Goal: Task Accomplishment & Management: Manage account settings

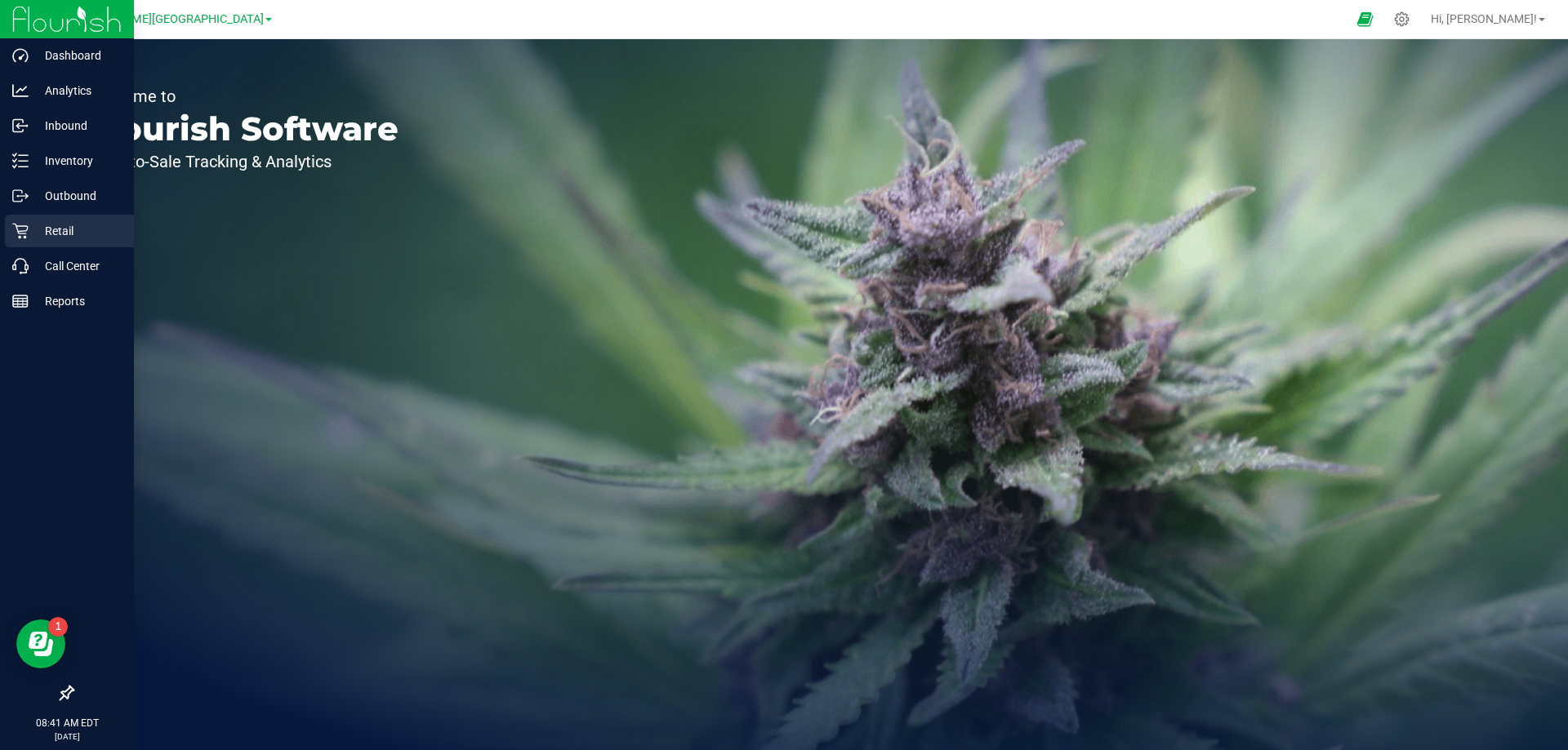
click at [62, 226] on p "Retail" at bounding box center [77, 231] width 98 height 20
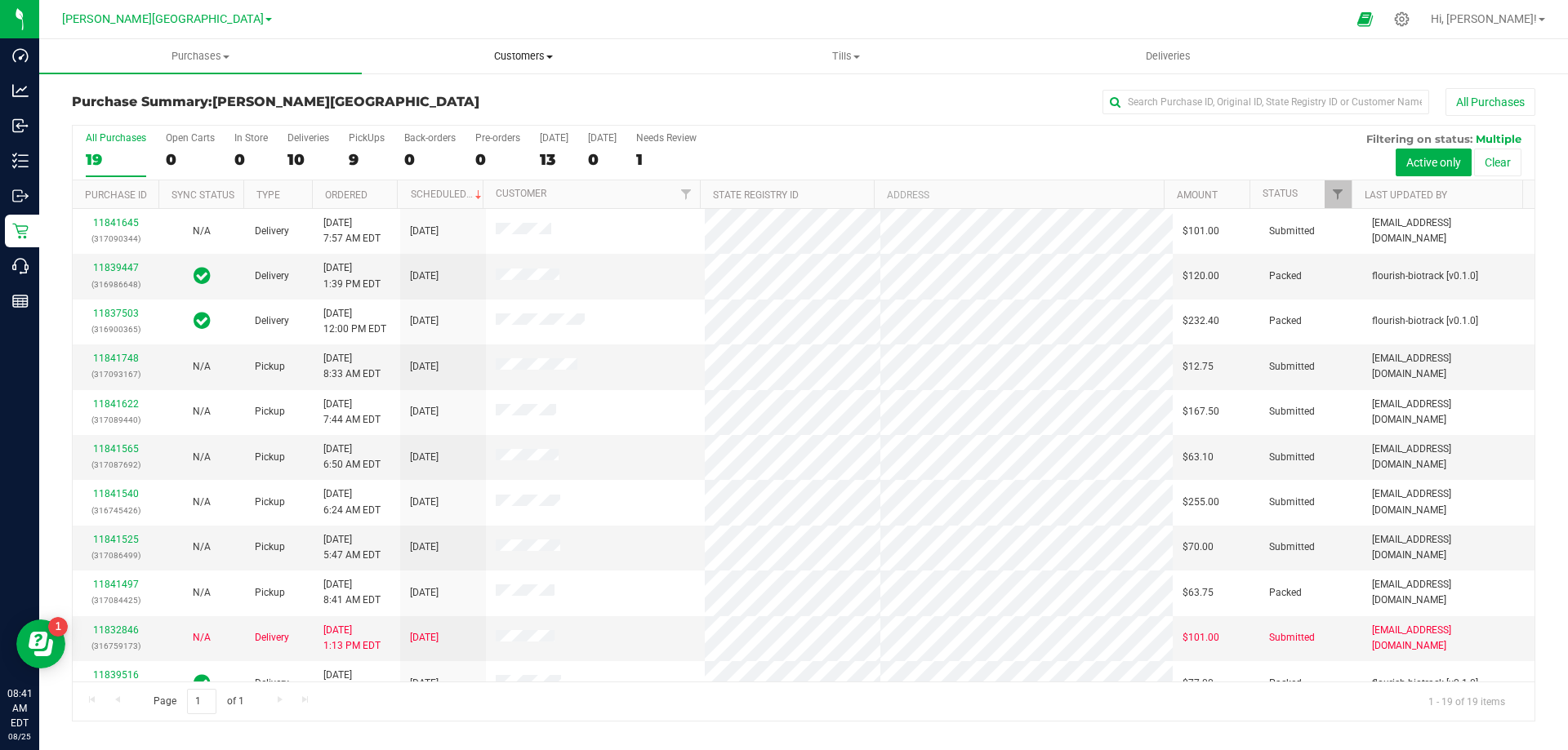
click at [531, 55] on span "Customers" at bounding box center [523, 56] width 321 height 15
click at [450, 131] on span "All physicians" at bounding box center [421, 137] width 118 height 14
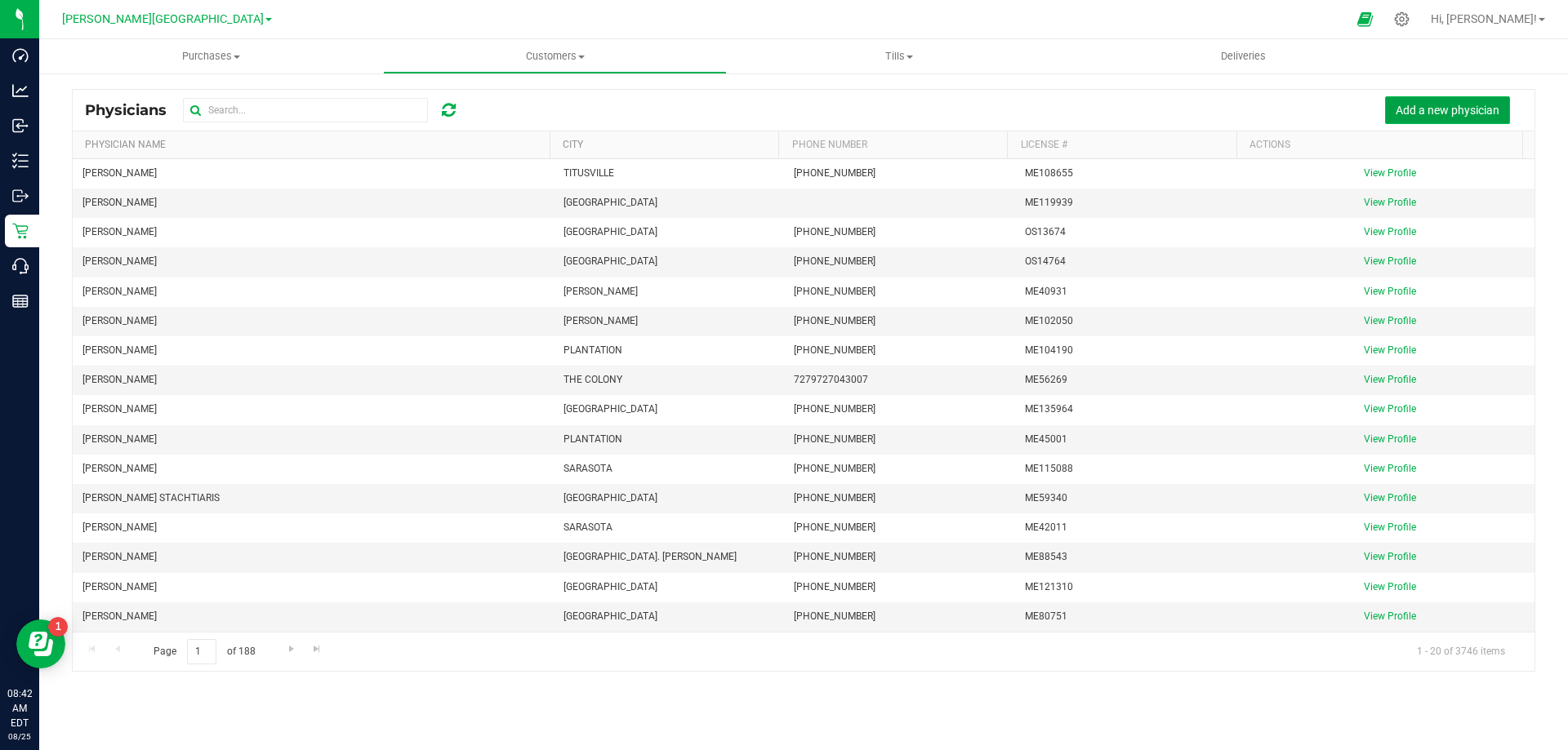
click at [1438, 114] on span "Add a new physician" at bounding box center [1447, 110] width 104 height 13
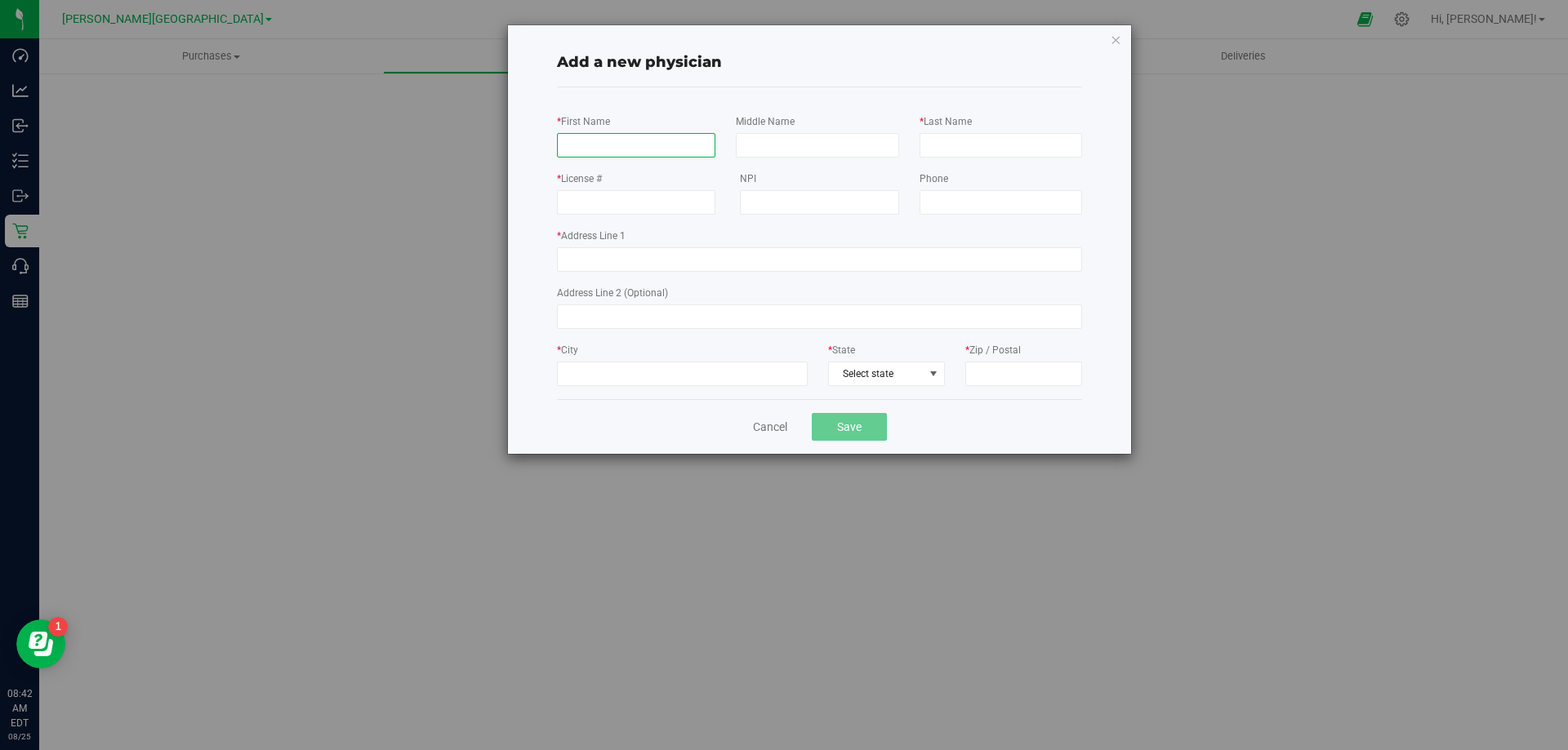
click at [613, 154] on input "* First Name" at bounding box center [636, 145] width 159 height 25
type input "Maryam"
click at [975, 138] on input "* Last Name" at bounding box center [1001, 145] width 163 height 25
type input "Pasha"
click at [654, 212] on input "* License #" at bounding box center [636, 202] width 159 height 25
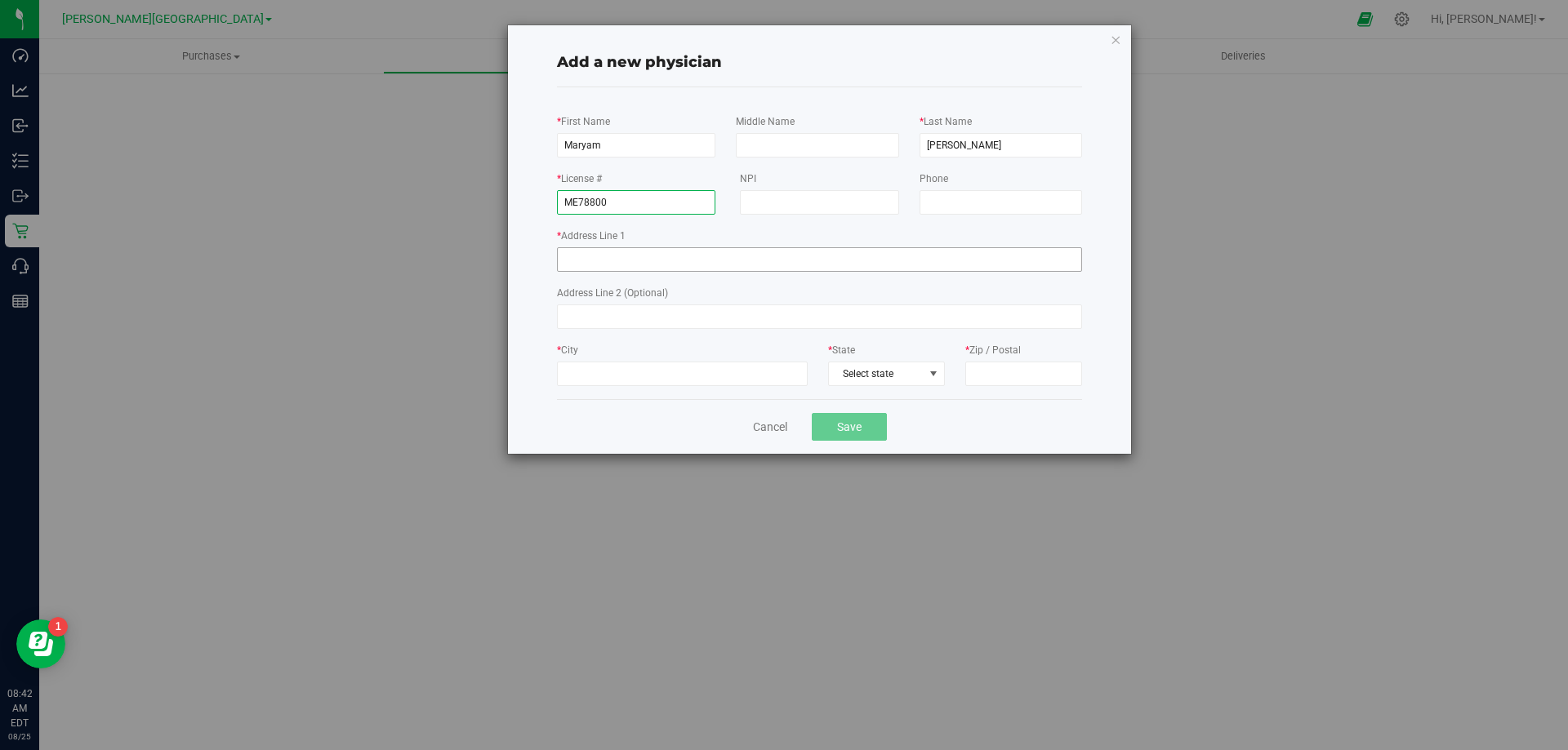
type input "ME78800"
click at [654, 251] on input "* Address Line 1" at bounding box center [819, 260] width 525 height 25
type input "1023 N. Liberty St"
click at [640, 381] on input "* City" at bounding box center [682, 374] width 251 height 25
type input "Jacksonville"
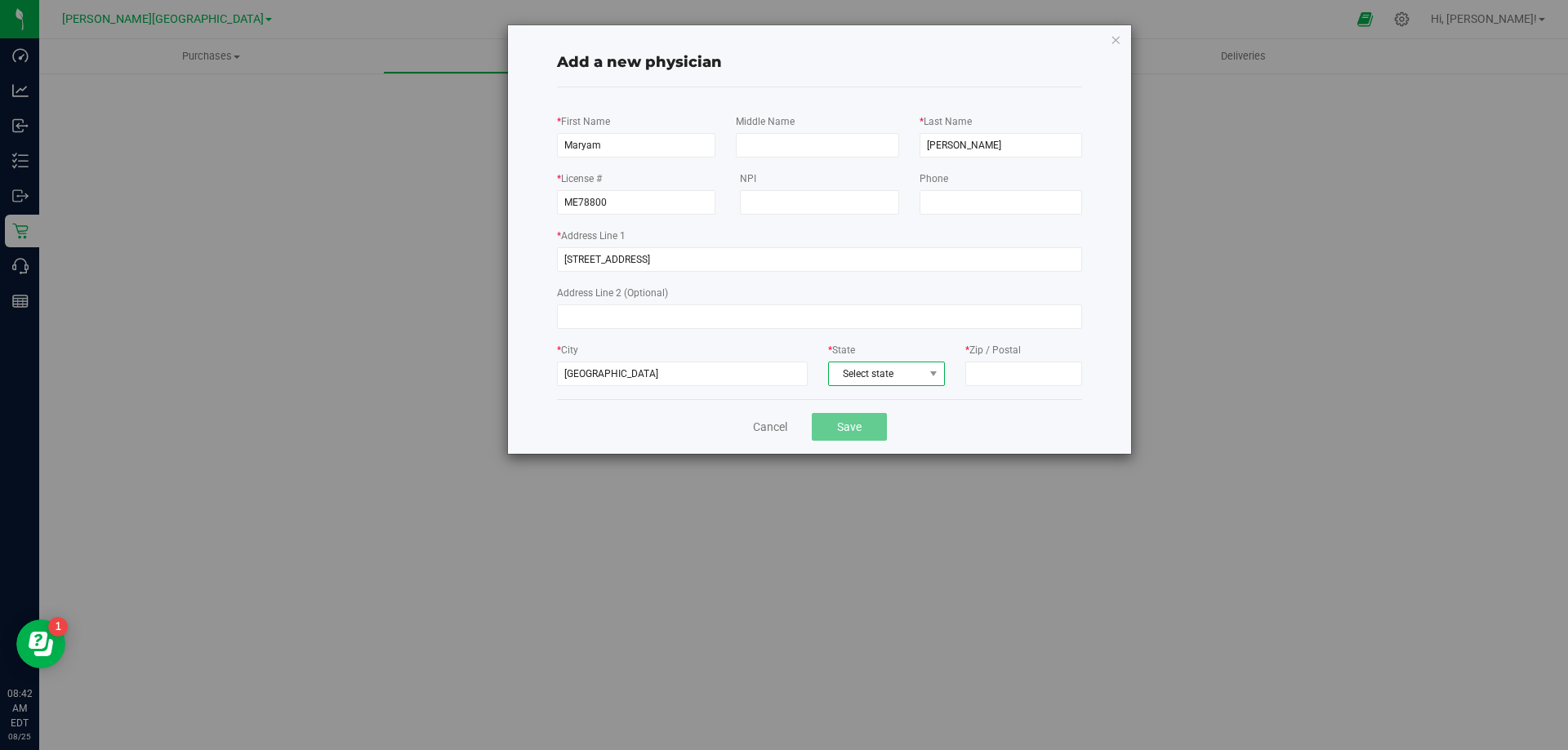
click at [921, 373] on span "Select state" at bounding box center [887, 374] width 115 height 23
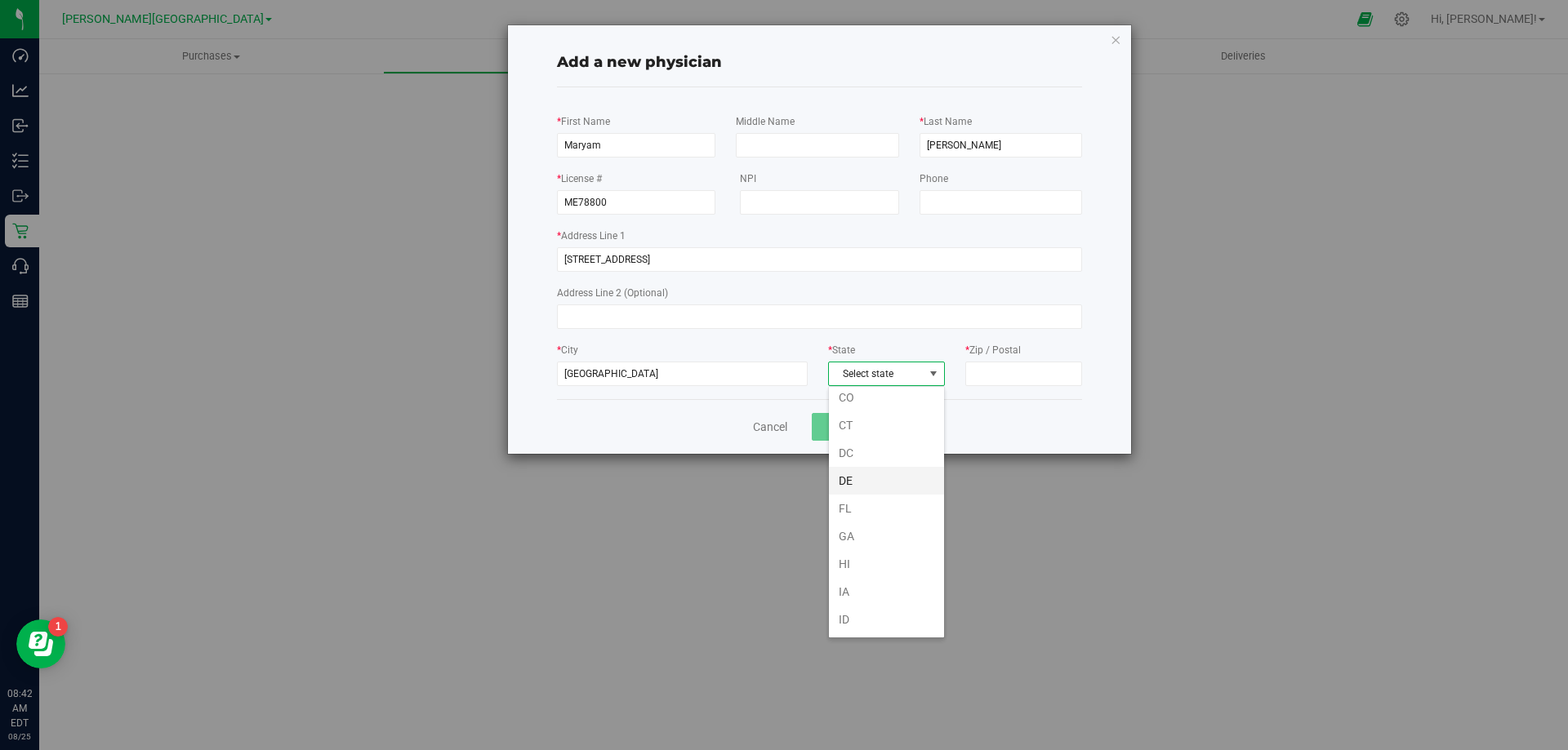
scroll to position [163, 0]
click at [862, 481] on li "FL" at bounding box center [887, 489] width 115 height 27
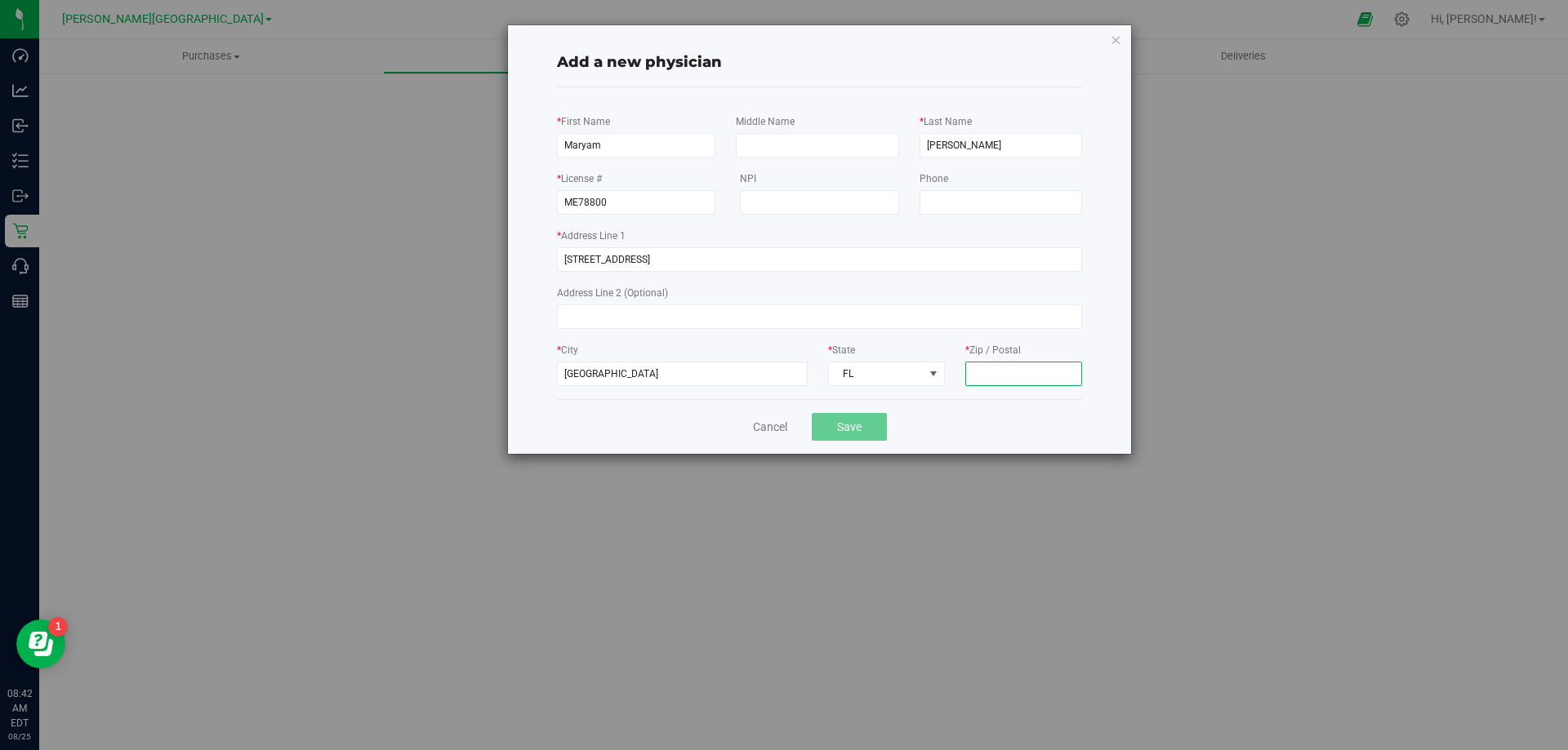
click at [1049, 382] on input "* Zip / Postal" at bounding box center [1023, 374] width 117 height 25
type input "32206"
click at [851, 427] on button "Save" at bounding box center [849, 426] width 76 height 27
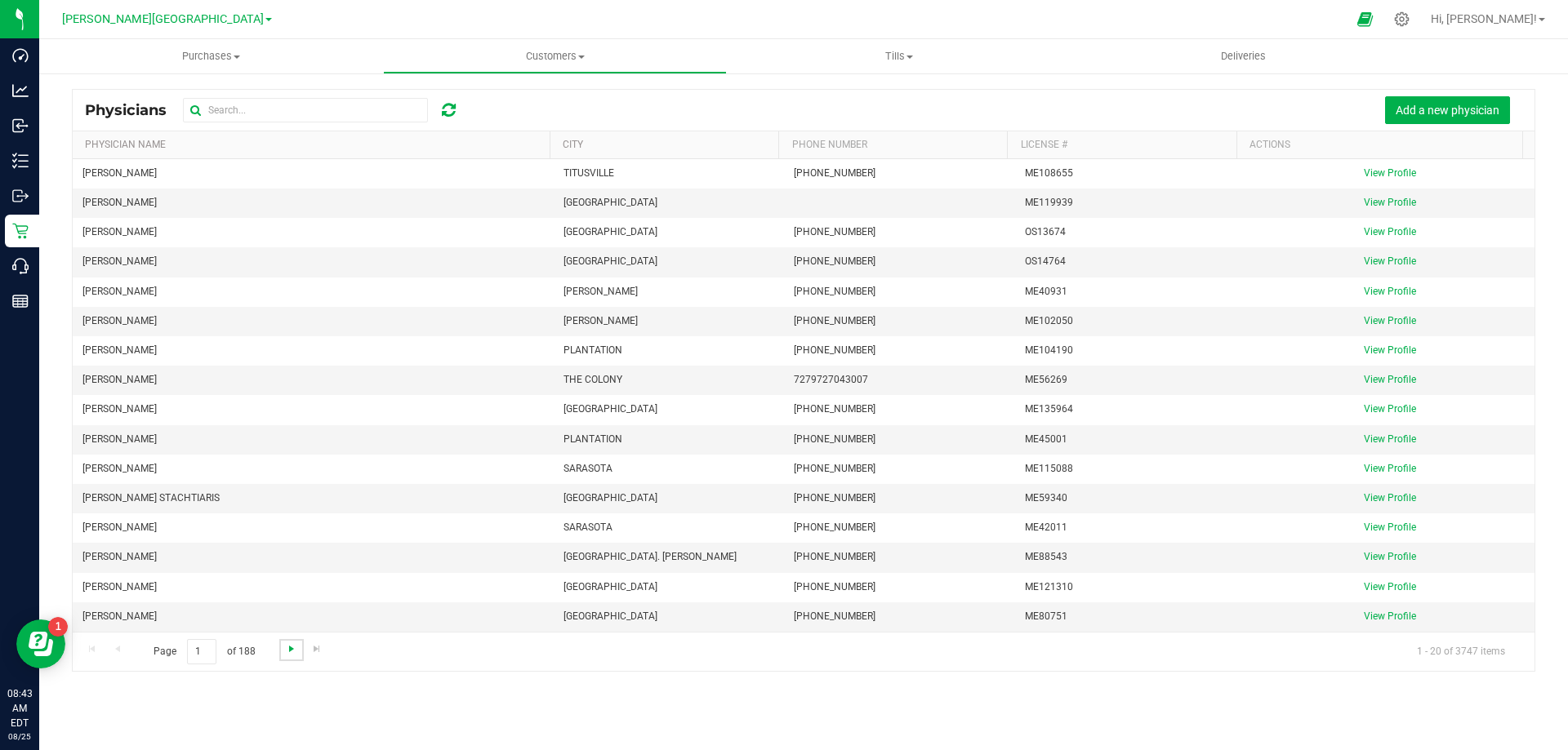
click at [288, 650] on span "Go to the next page" at bounding box center [291, 649] width 13 height 13
click at [286, 647] on span "Go to the next page" at bounding box center [291, 649] width 13 height 13
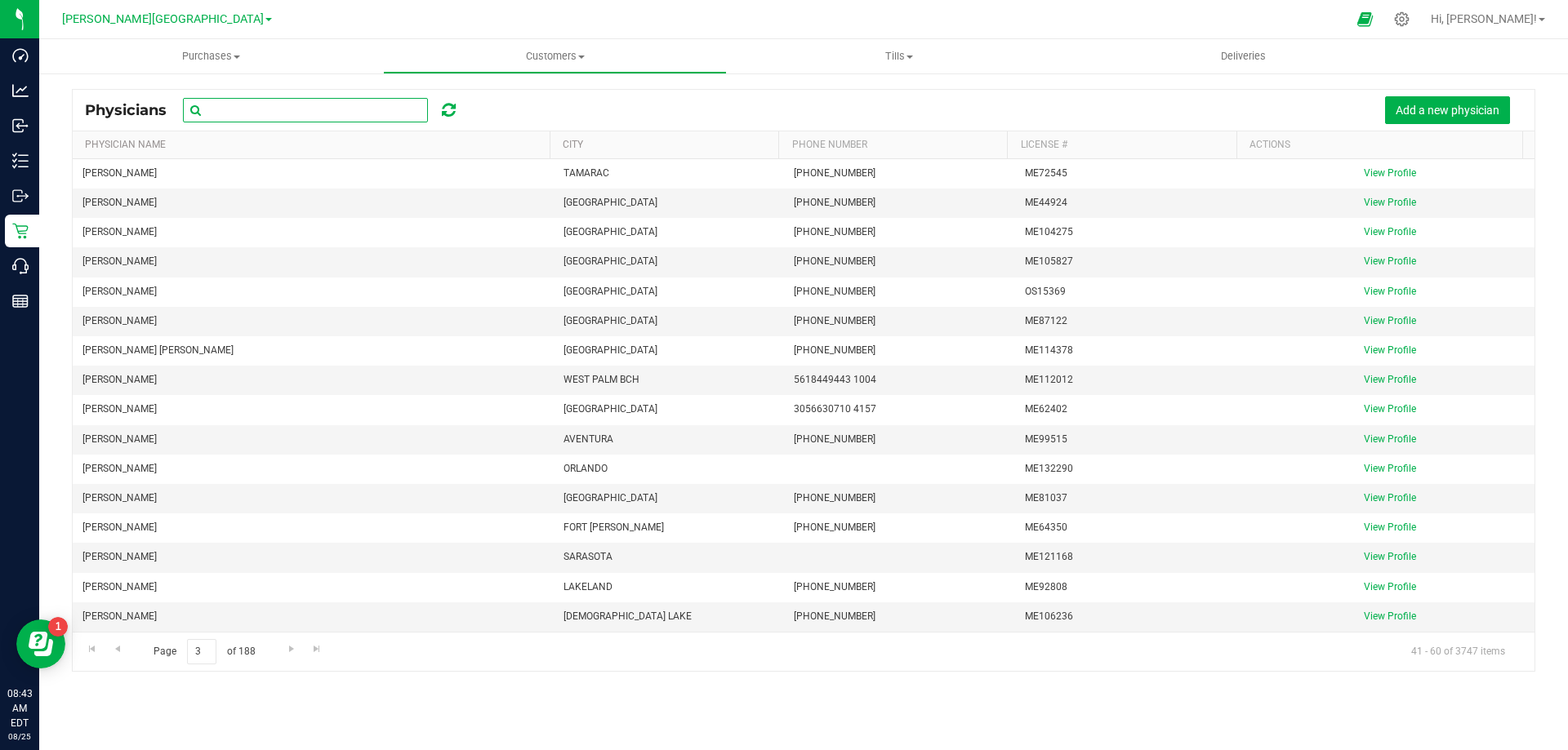
click at [227, 118] on input "text" at bounding box center [305, 110] width 245 height 25
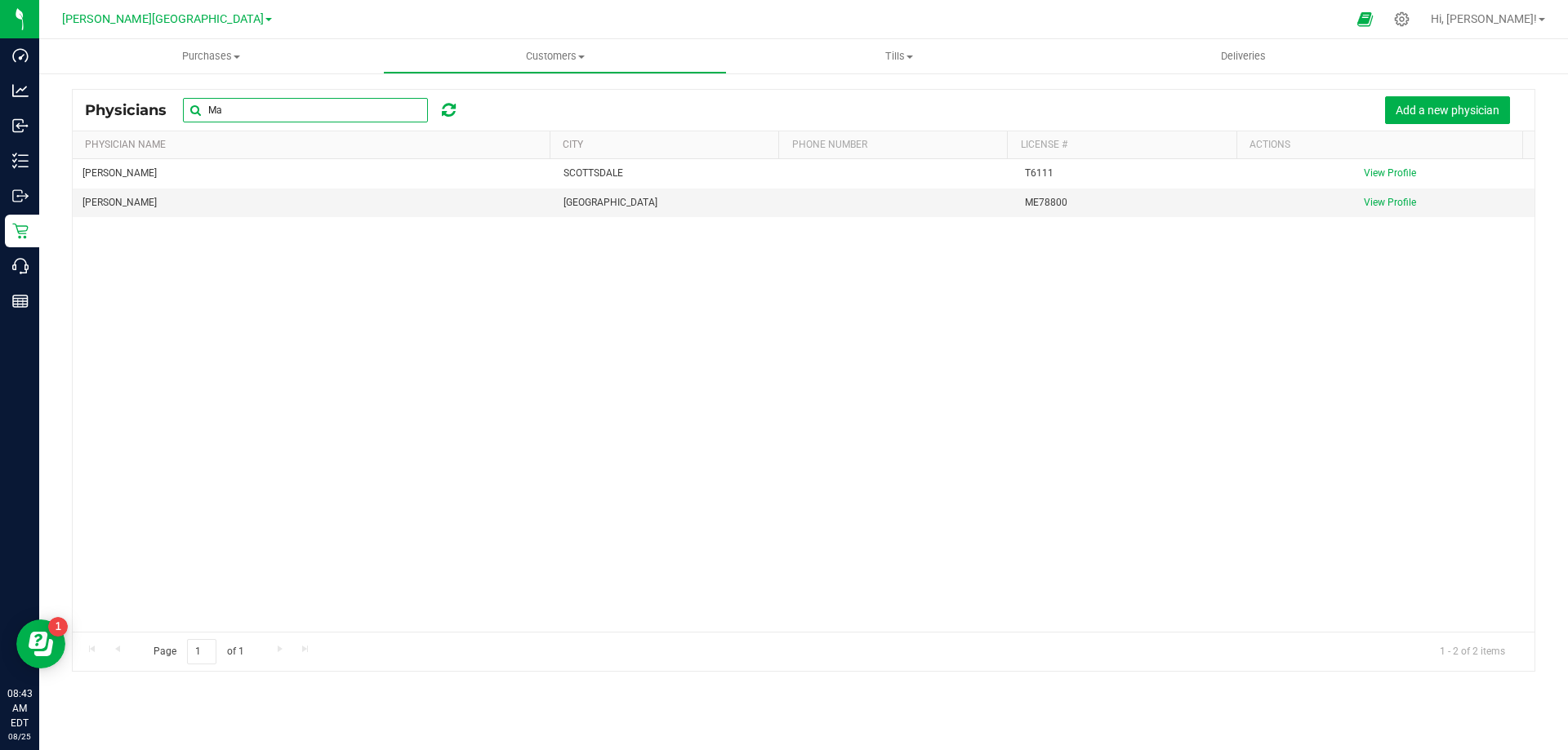
type input "M"
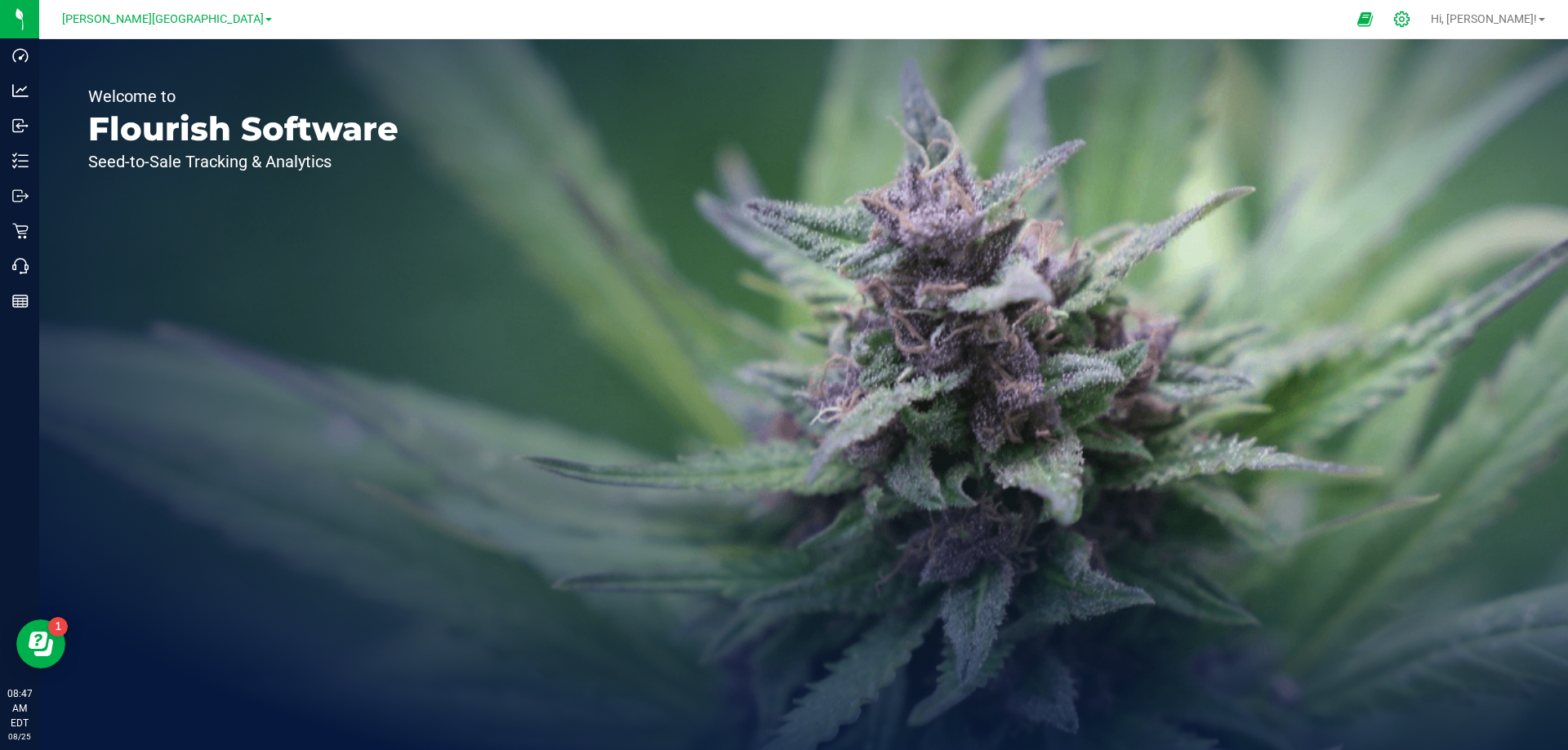
click at [1410, 22] on icon at bounding box center [1401, 19] width 17 height 17
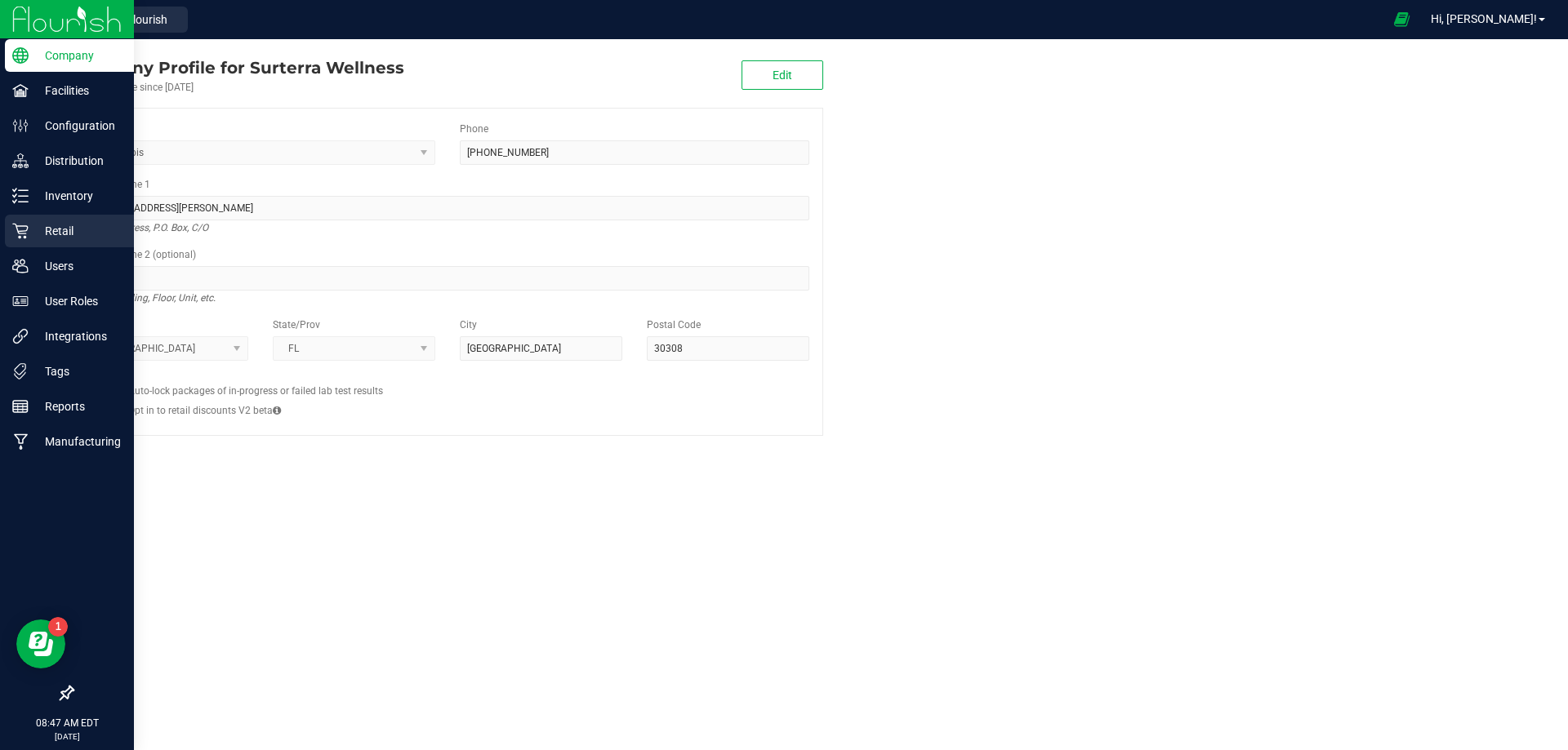
click at [61, 235] on p "Retail" at bounding box center [77, 231] width 98 height 20
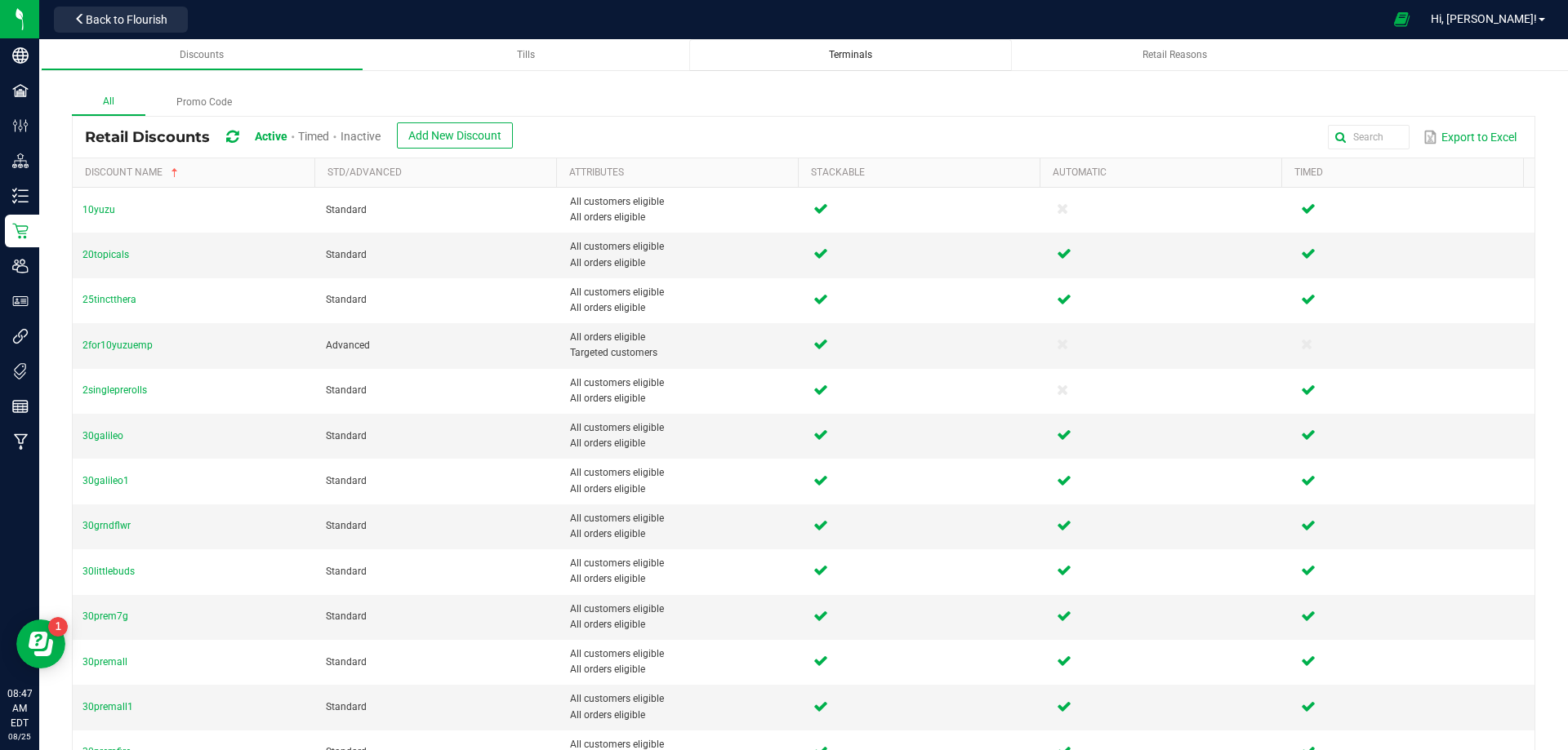
click at [866, 53] on span "Terminals" at bounding box center [851, 55] width 43 height 12
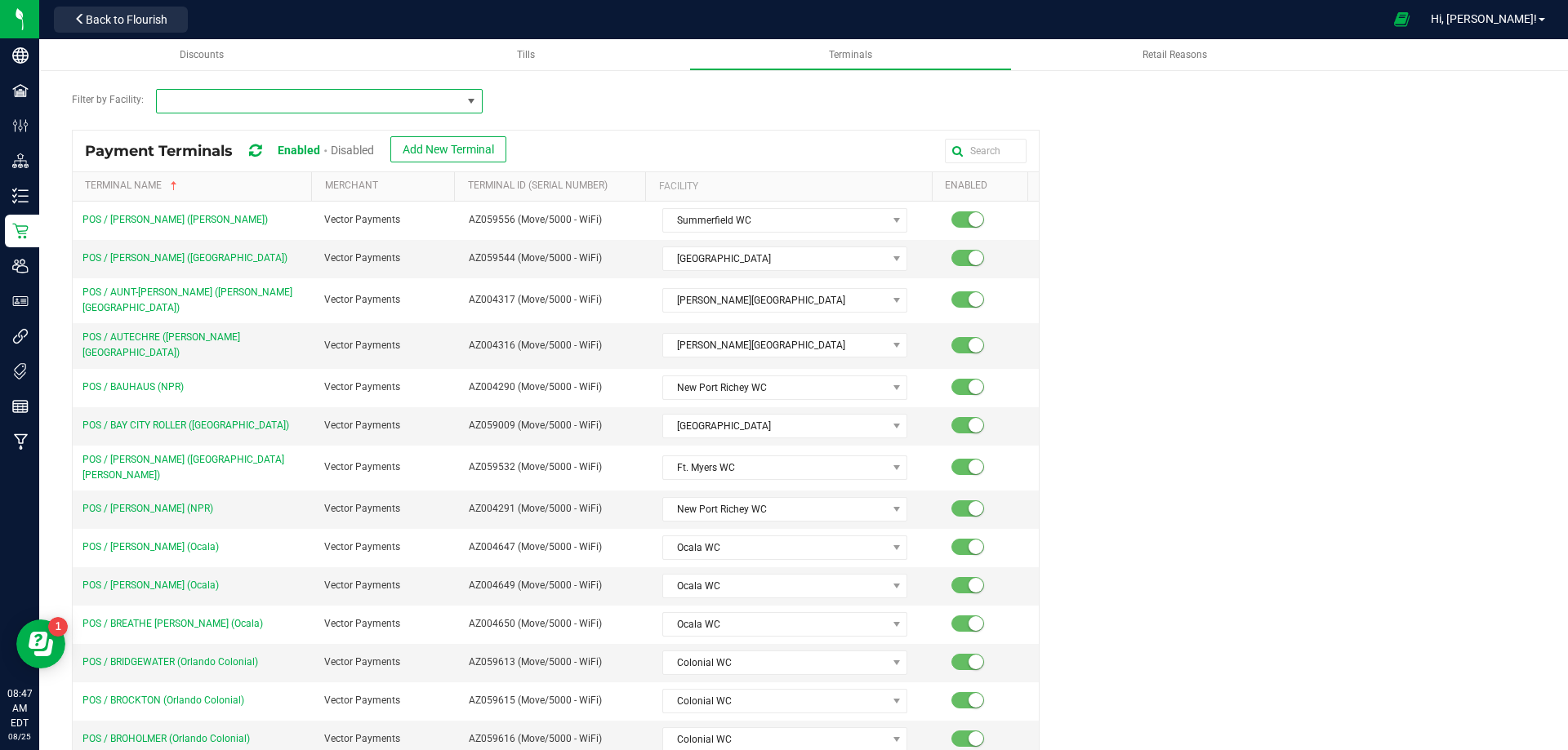
click at [423, 104] on span at bounding box center [309, 101] width 305 height 23
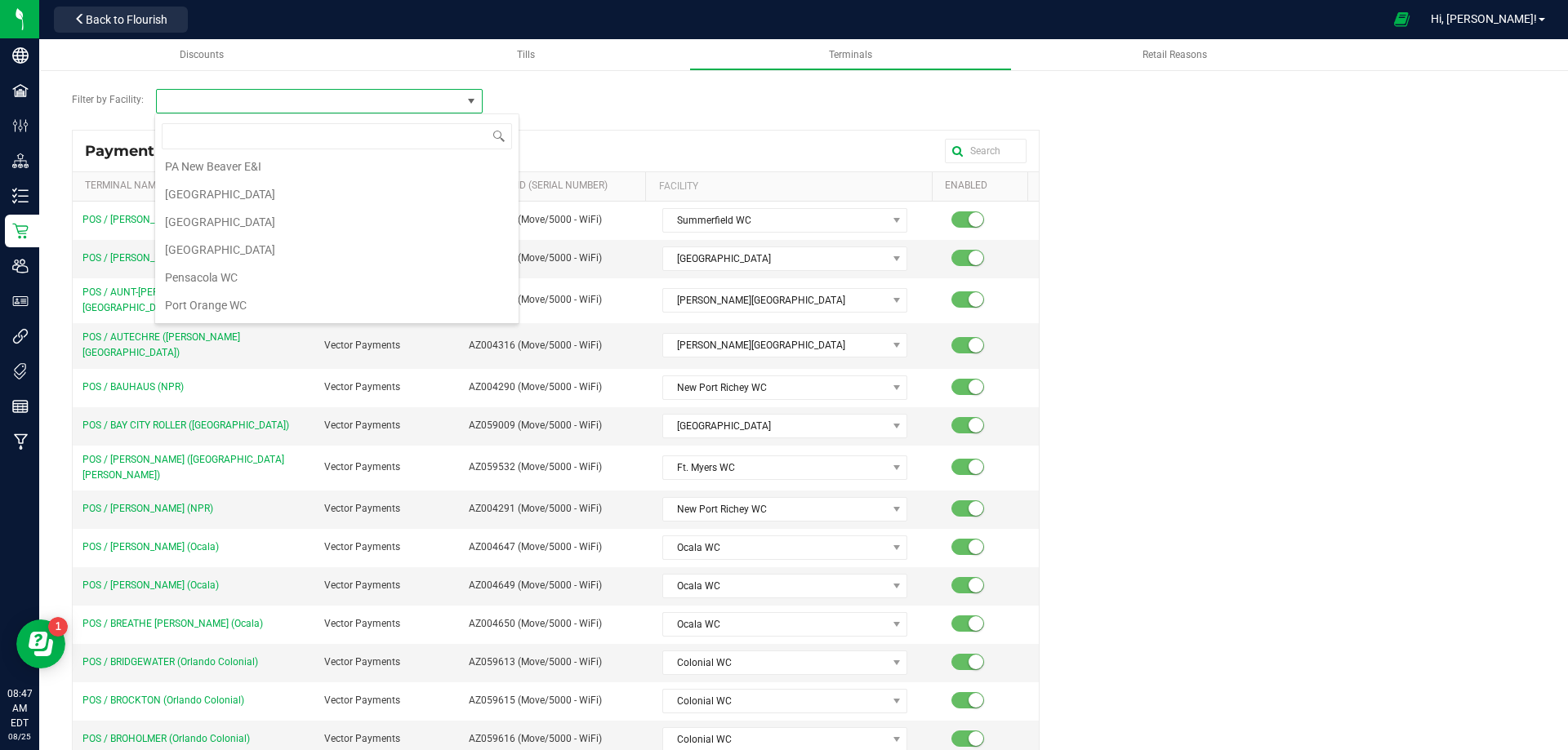
scroll to position [1061, 0]
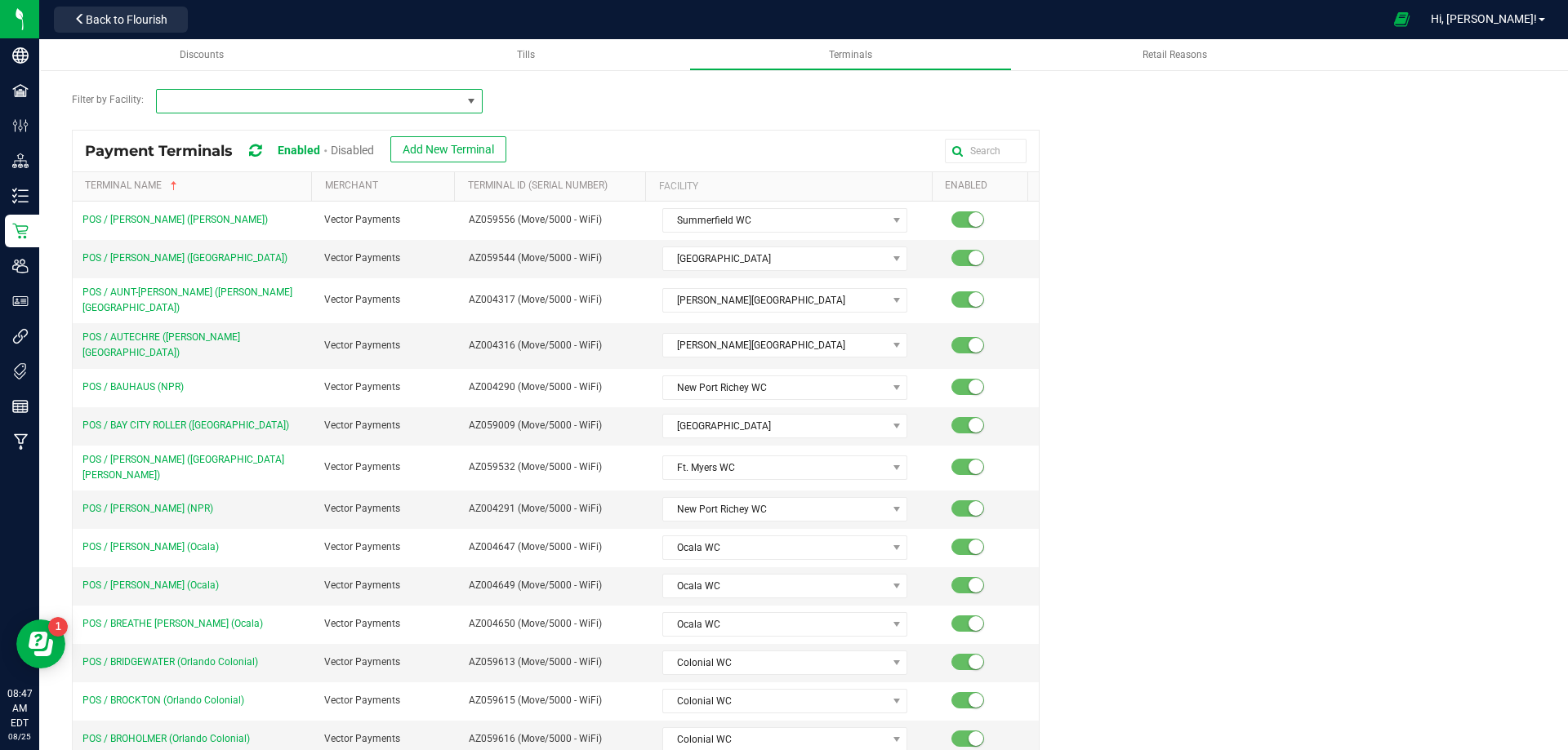
click at [465, 105] on span at bounding box center [471, 101] width 13 height 13
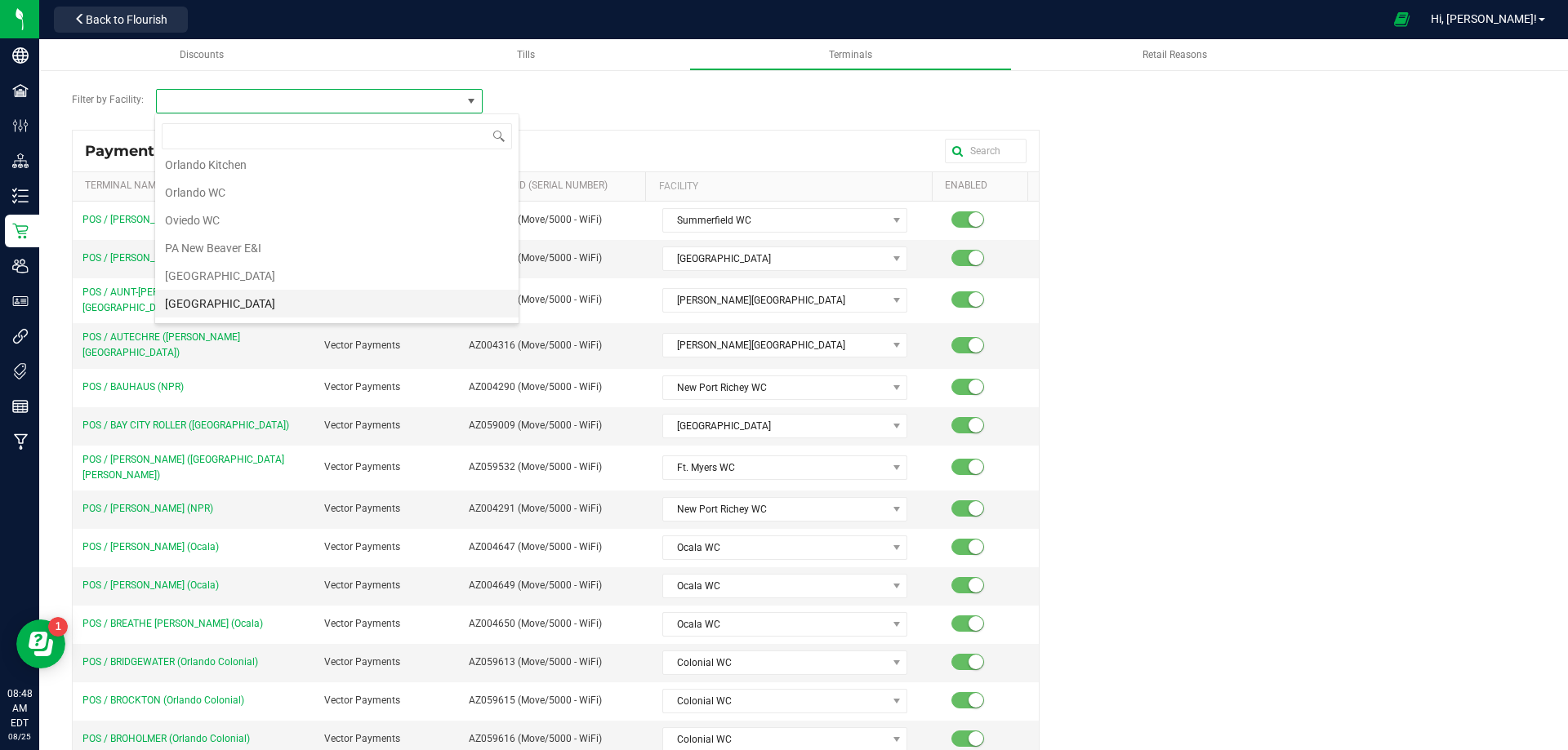
click at [199, 301] on li "[GEOGRAPHIC_DATA]" at bounding box center [337, 303] width 364 height 27
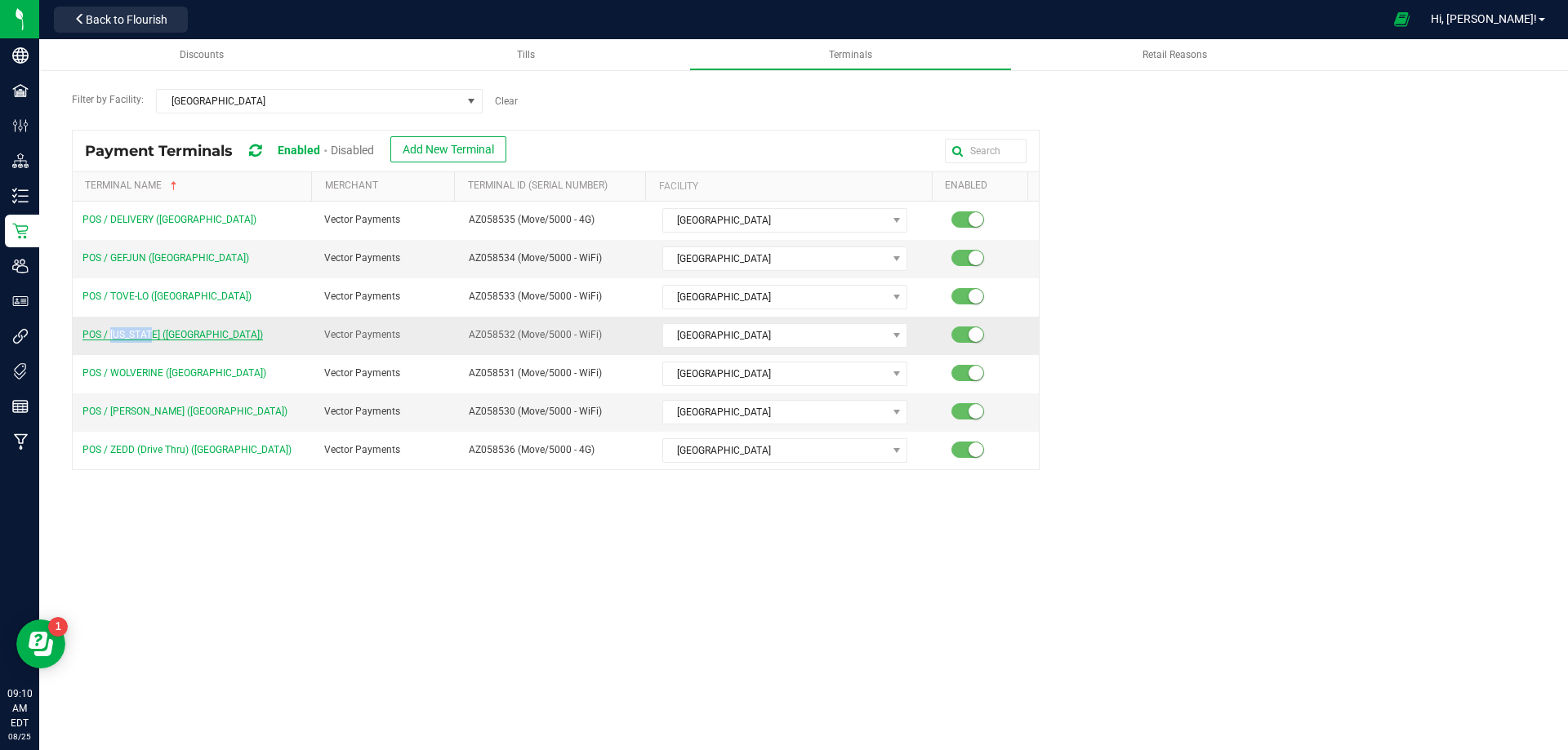
drag, startPoint x: 109, startPoint y: 342, endPoint x: 157, endPoint y: 333, distance: 48.8
click at [157, 333] on td "POS / [US_STATE] ([GEOGRAPHIC_DATA])" at bounding box center [193, 336] width 242 height 38
copy span "[US_STATE]"
drag, startPoint x: 462, startPoint y: 333, endPoint x: 510, endPoint y: 332, distance: 48.0
click at [510, 332] on td "AZ058532 (Move/5000 - WiFi)" at bounding box center [555, 336] width 193 height 38
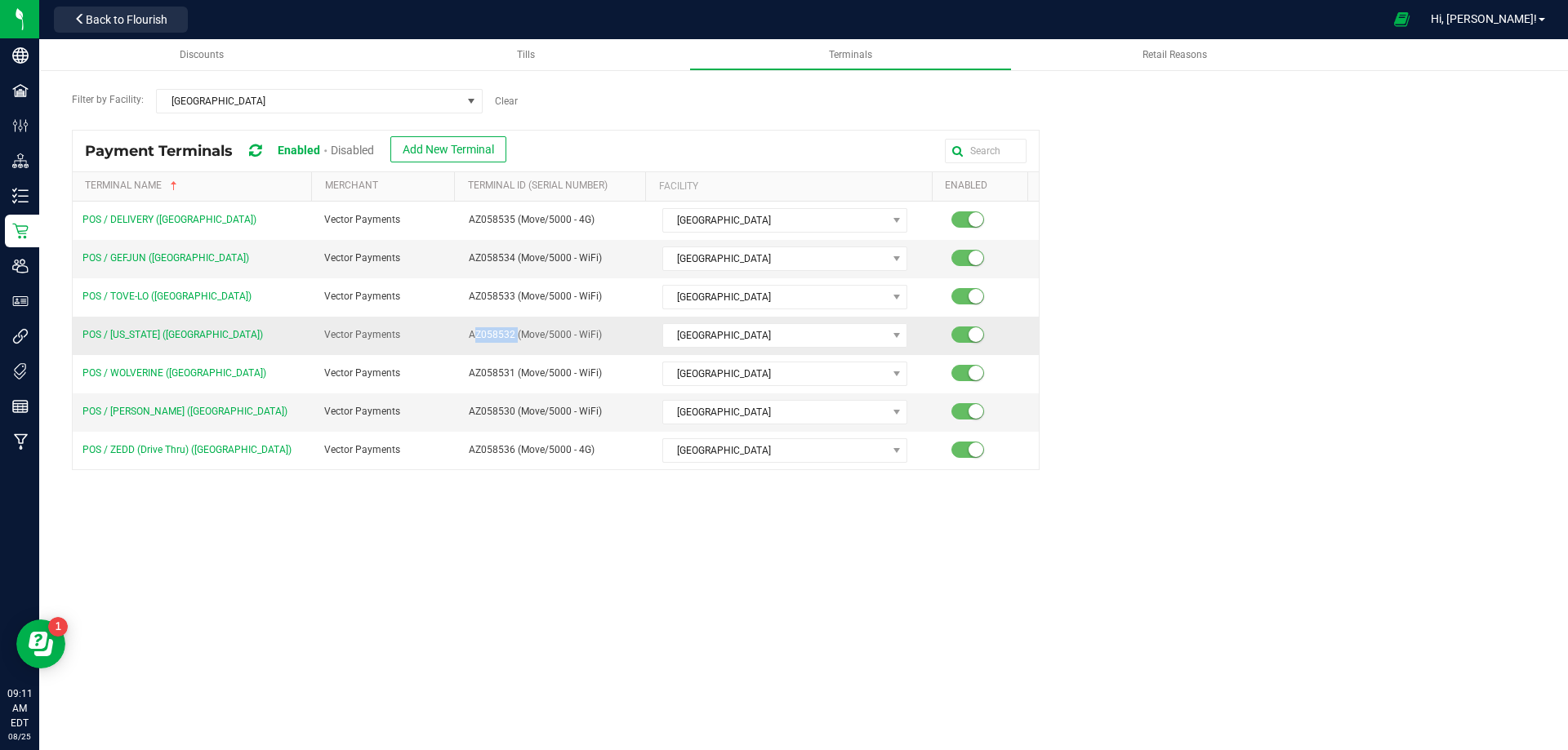
copy span "AZ058532"
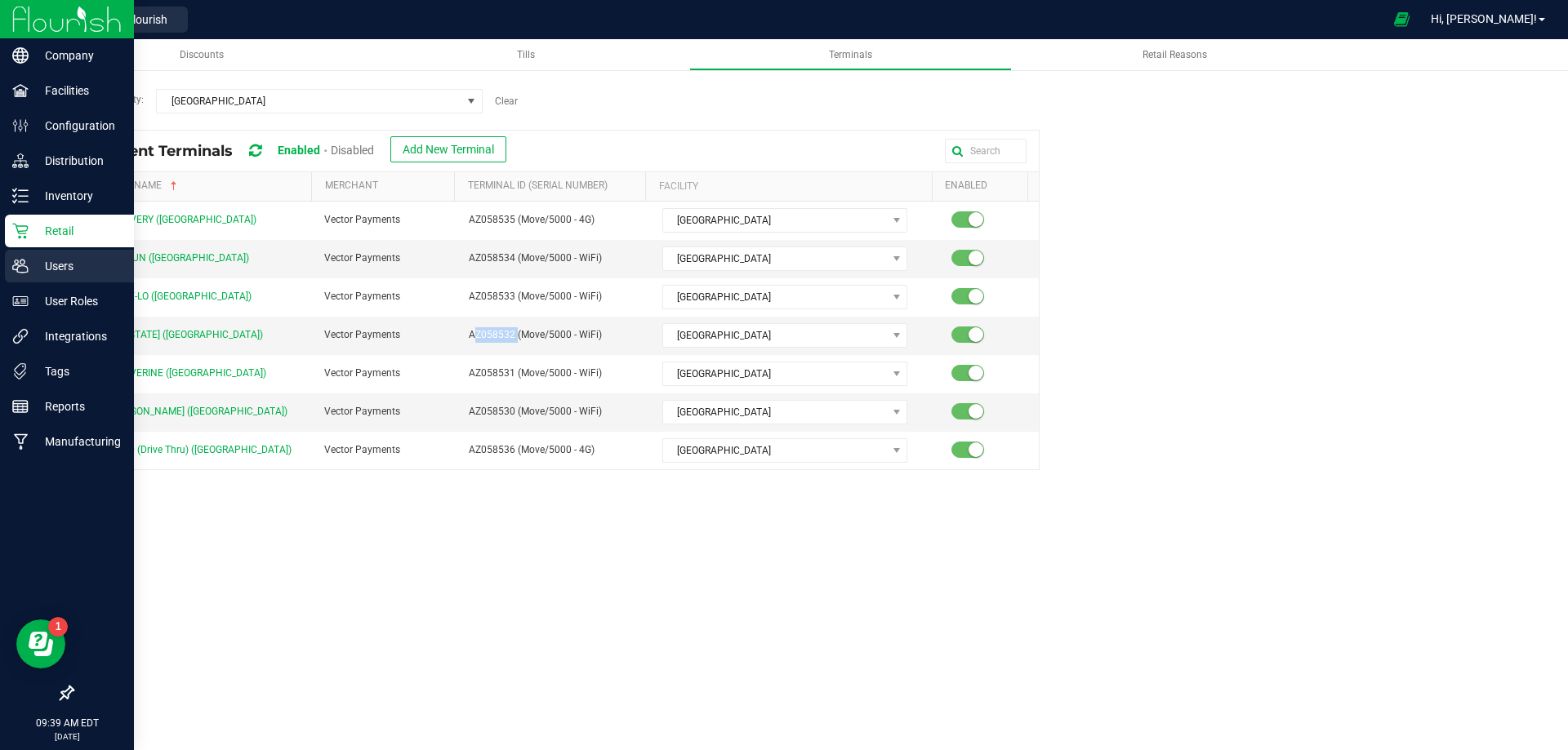
click at [29, 259] on p "Users" at bounding box center [77, 266] width 98 height 20
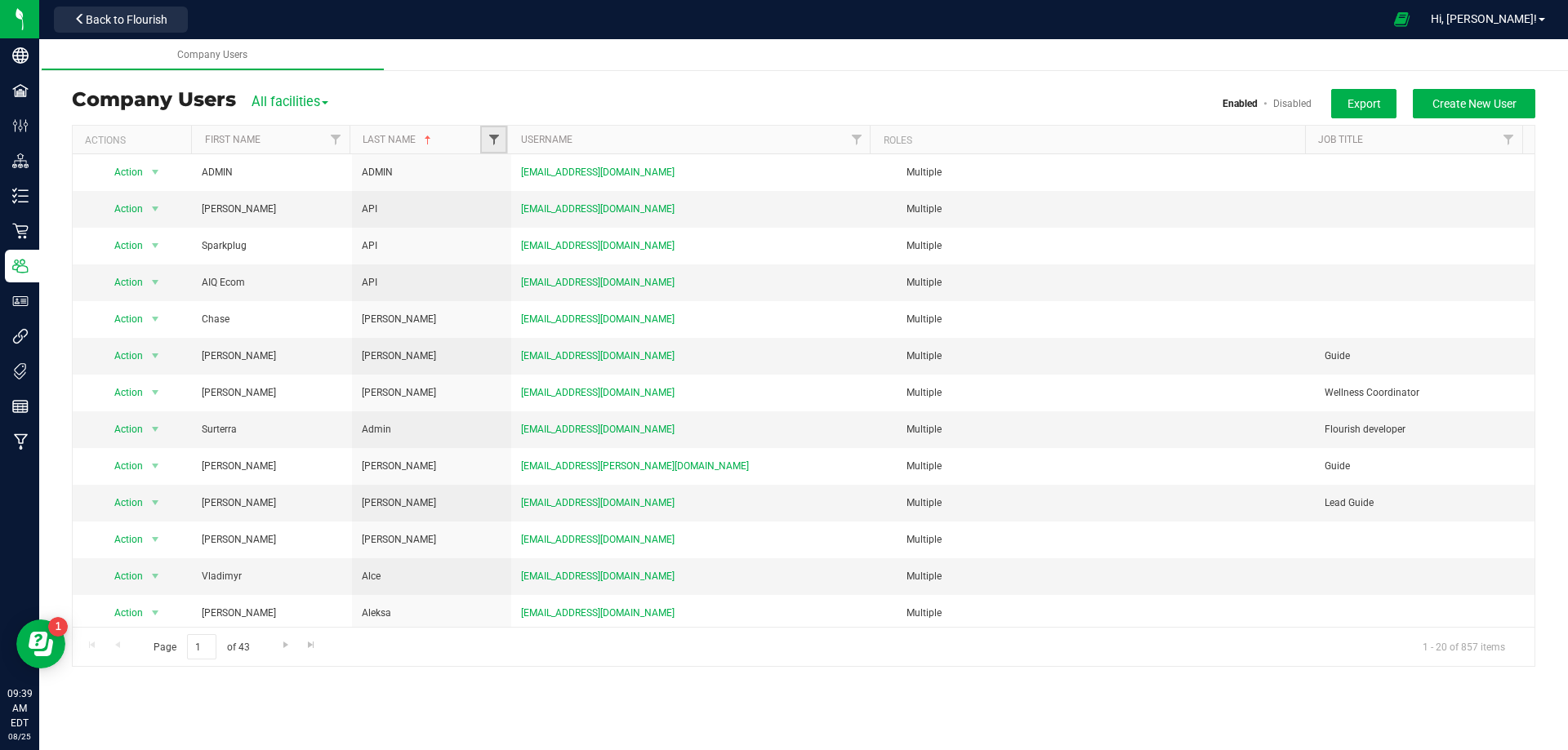
click at [491, 134] on span "Filter" at bounding box center [494, 139] width 13 height 13
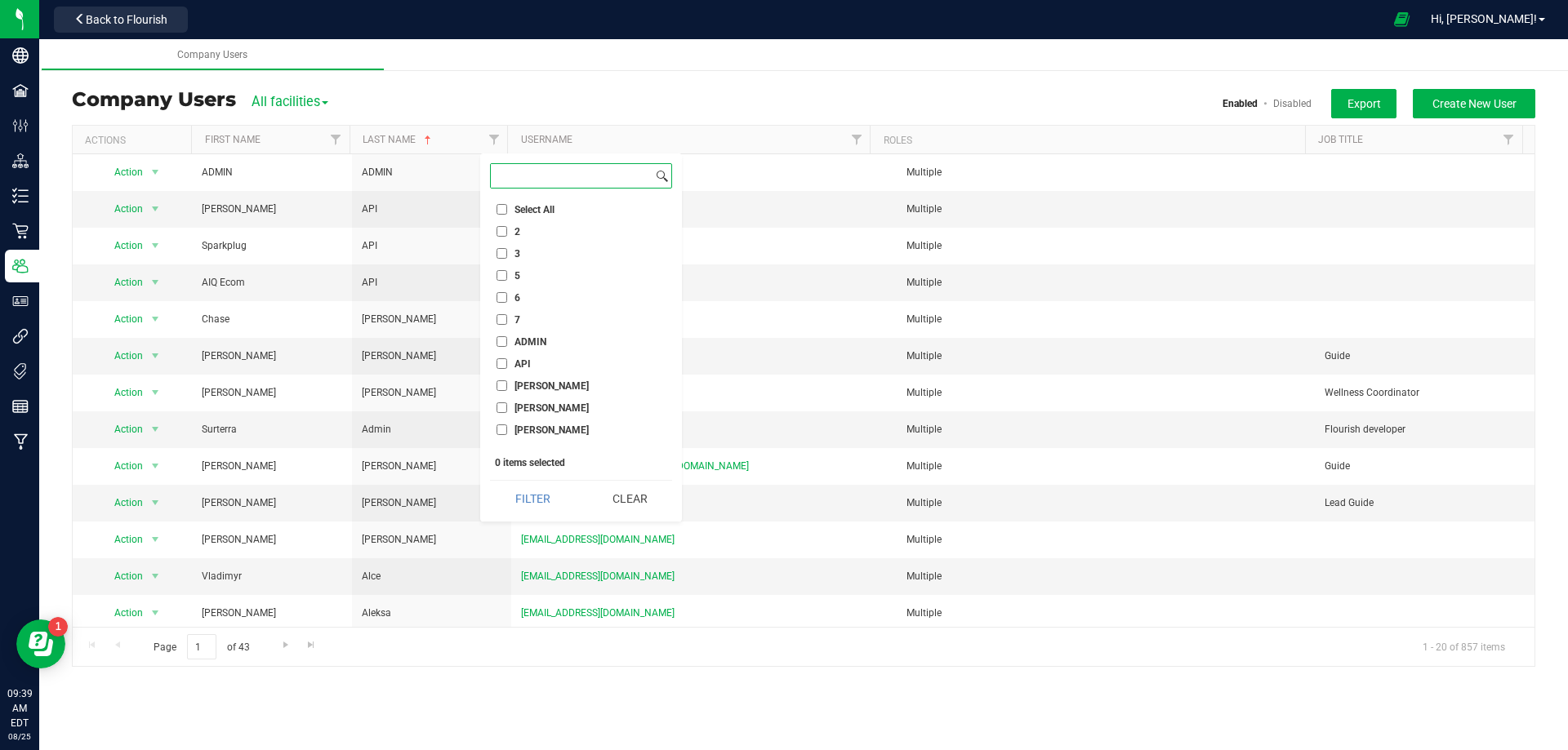
drag, startPoint x: 545, startPoint y: 157, endPoint x: 506, endPoint y: 179, distance: 44.8
paste input "Mckeith"
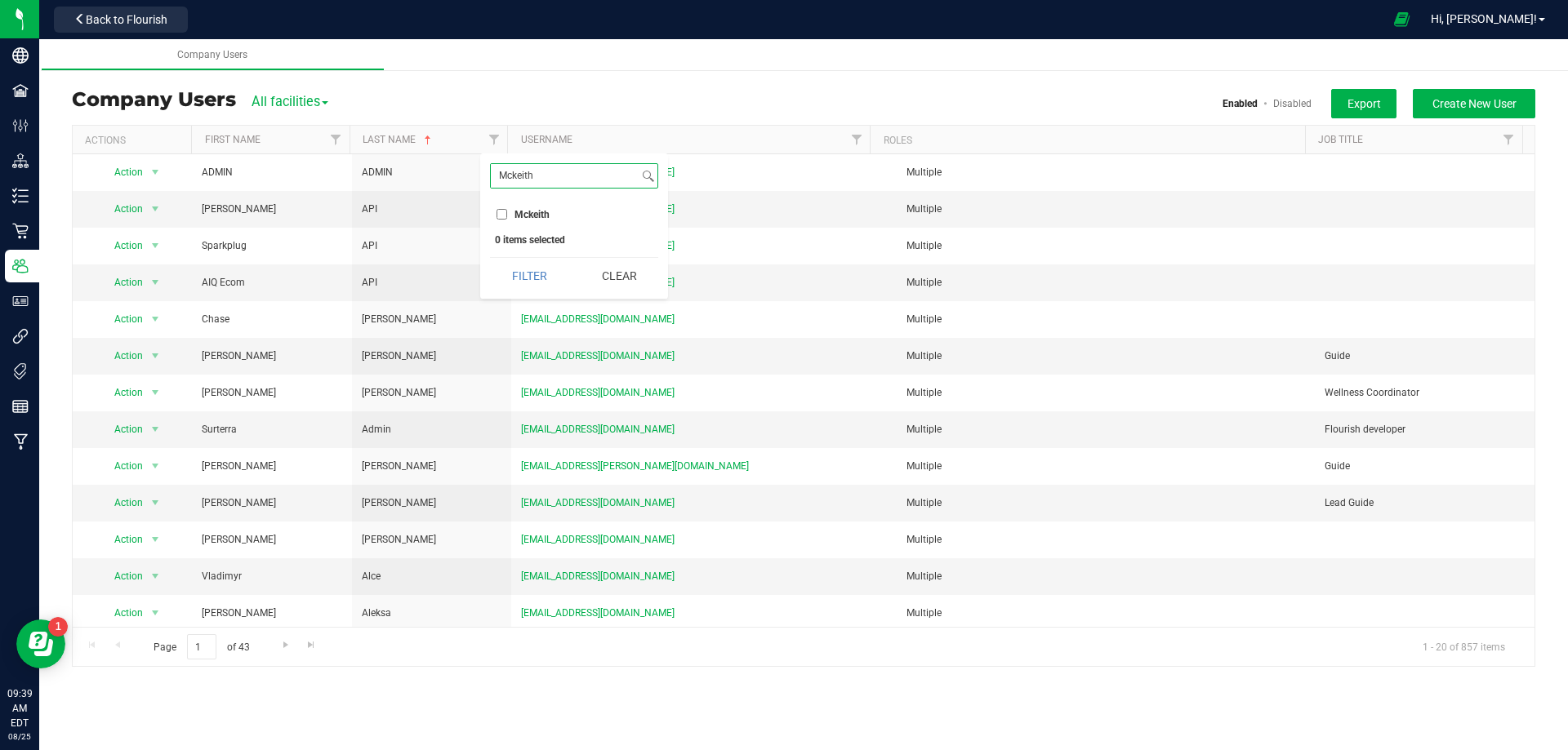
type input "Mckeith"
click at [502, 211] on input "Mckeith" at bounding box center [501, 214] width 11 height 11
checkbox input "true"
click at [533, 286] on button "Filter" at bounding box center [529, 275] width 78 height 36
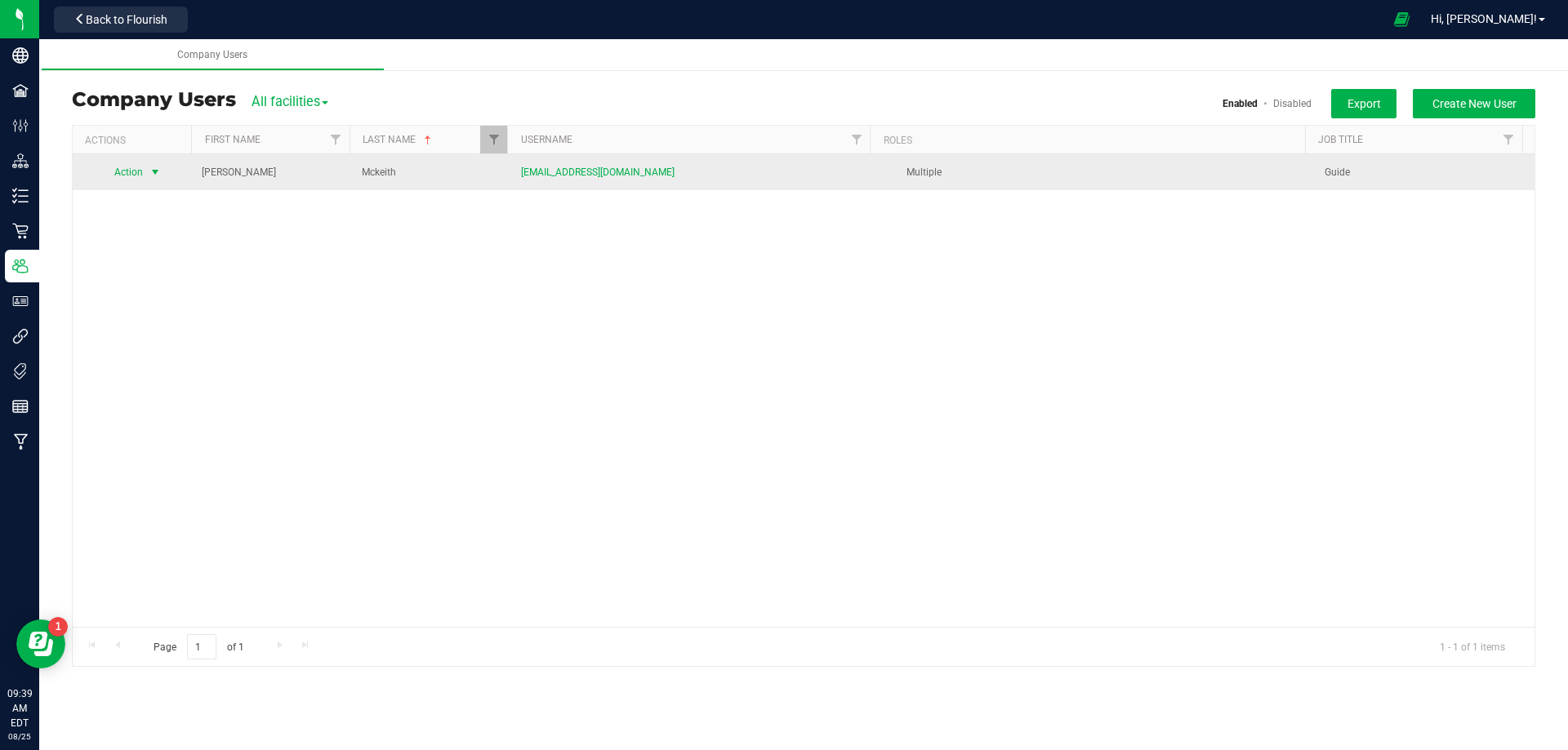
click at [146, 173] on span "select" at bounding box center [154, 173] width 21 height 23
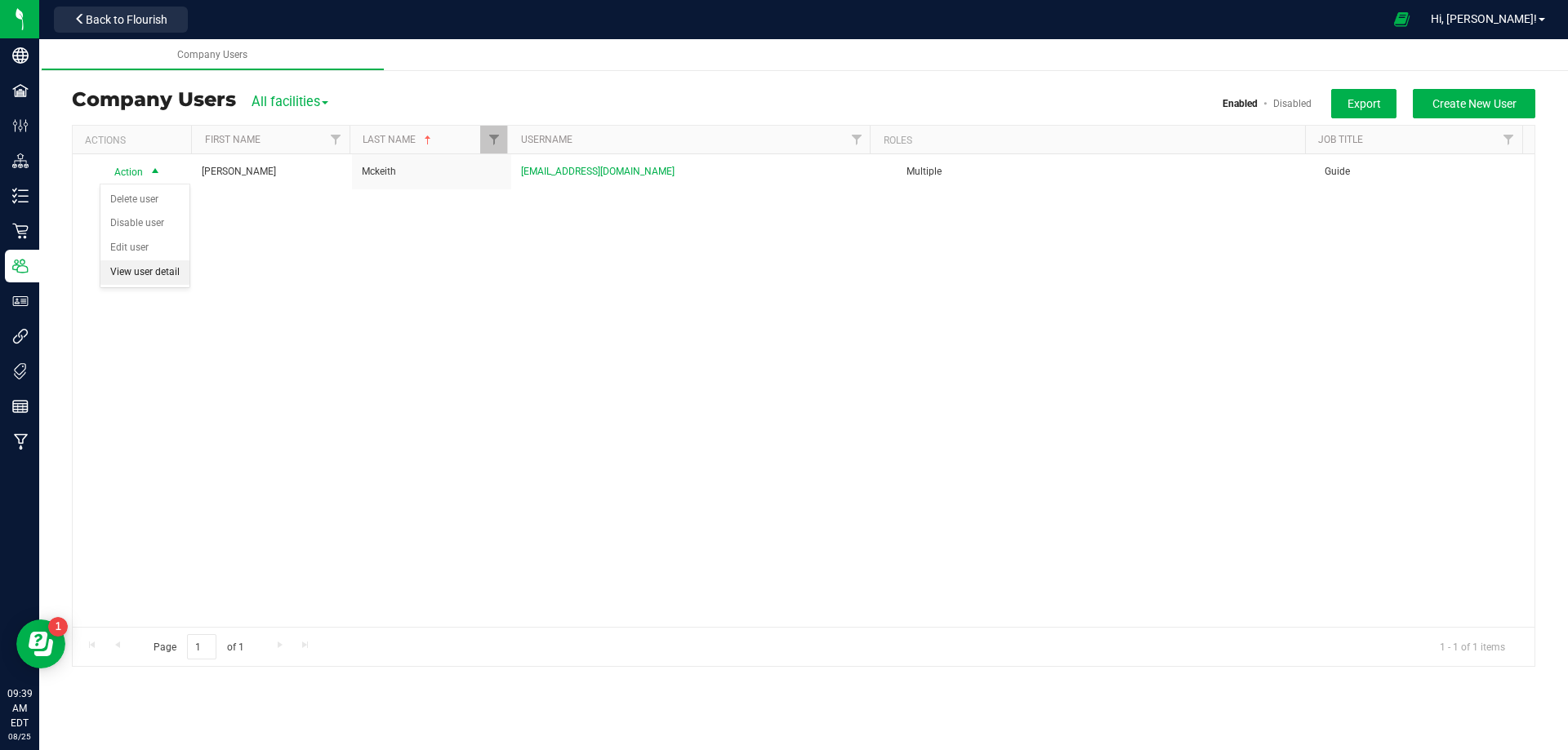
click at [149, 268] on li "View user detail" at bounding box center [144, 273] width 89 height 25
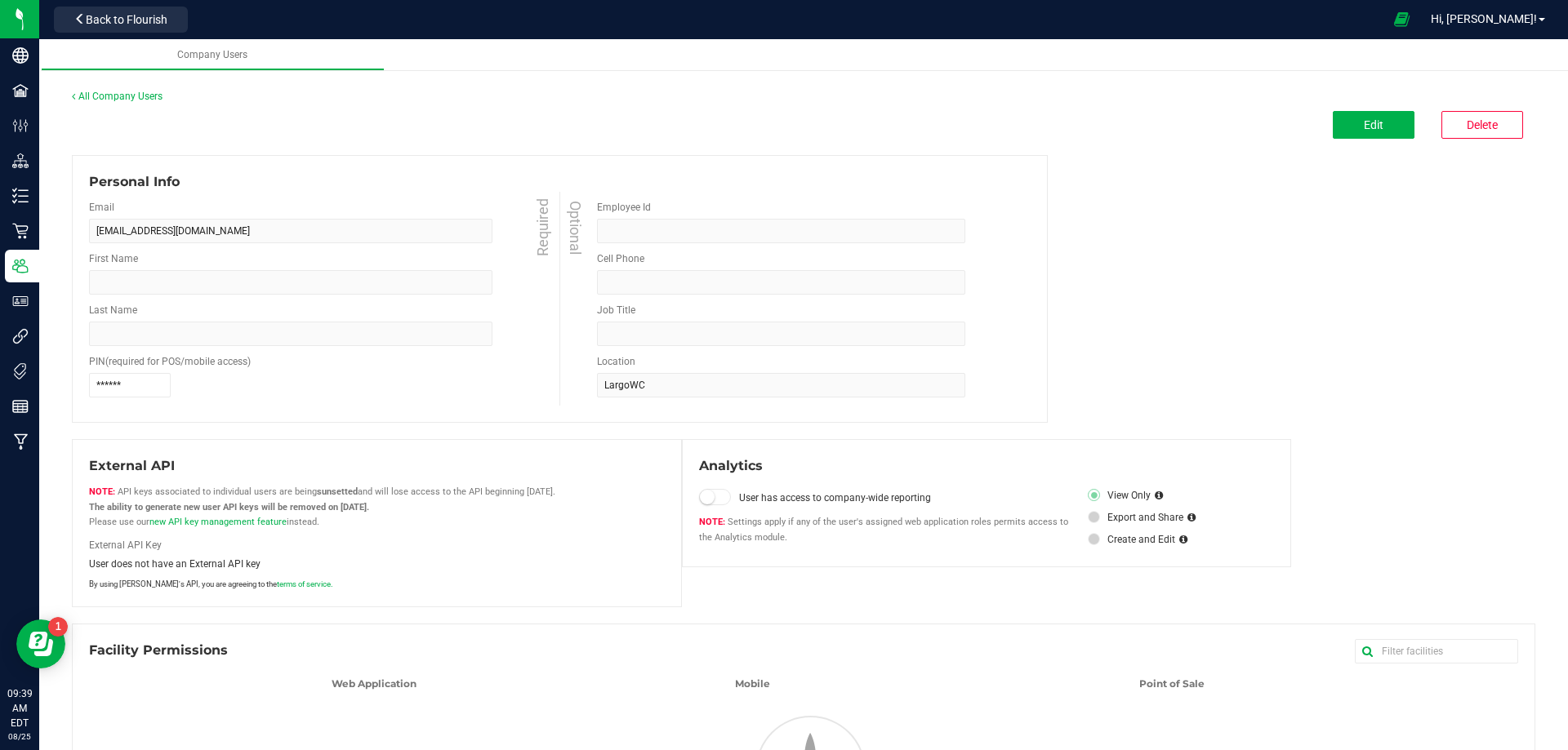
type input "[PERSON_NAME]"
type input "Mckeith"
type input "Guide"
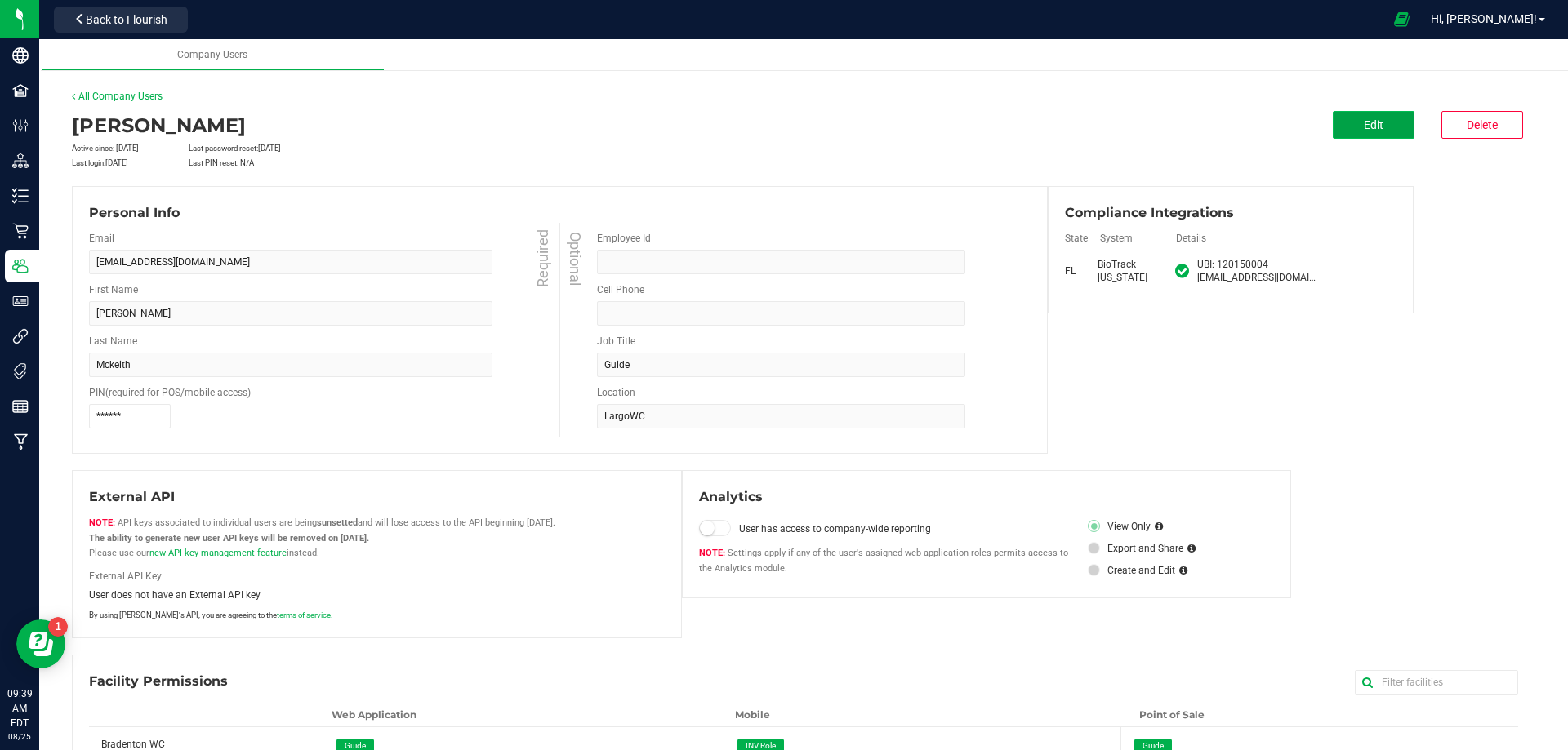
click at [1340, 135] on button "Edit" at bounding box center [1373, 124] width 81 height 27
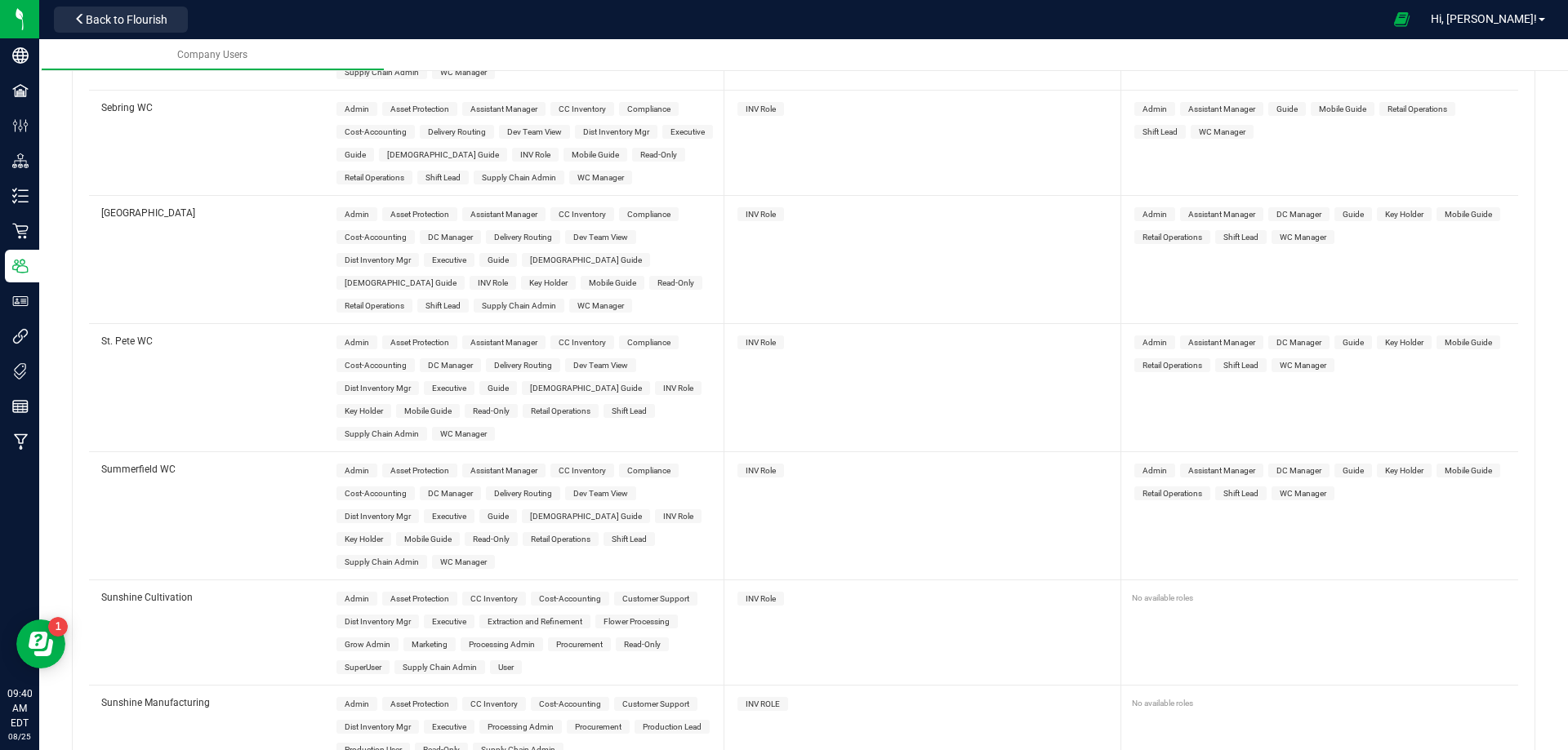
scroll to position [6163, 0]
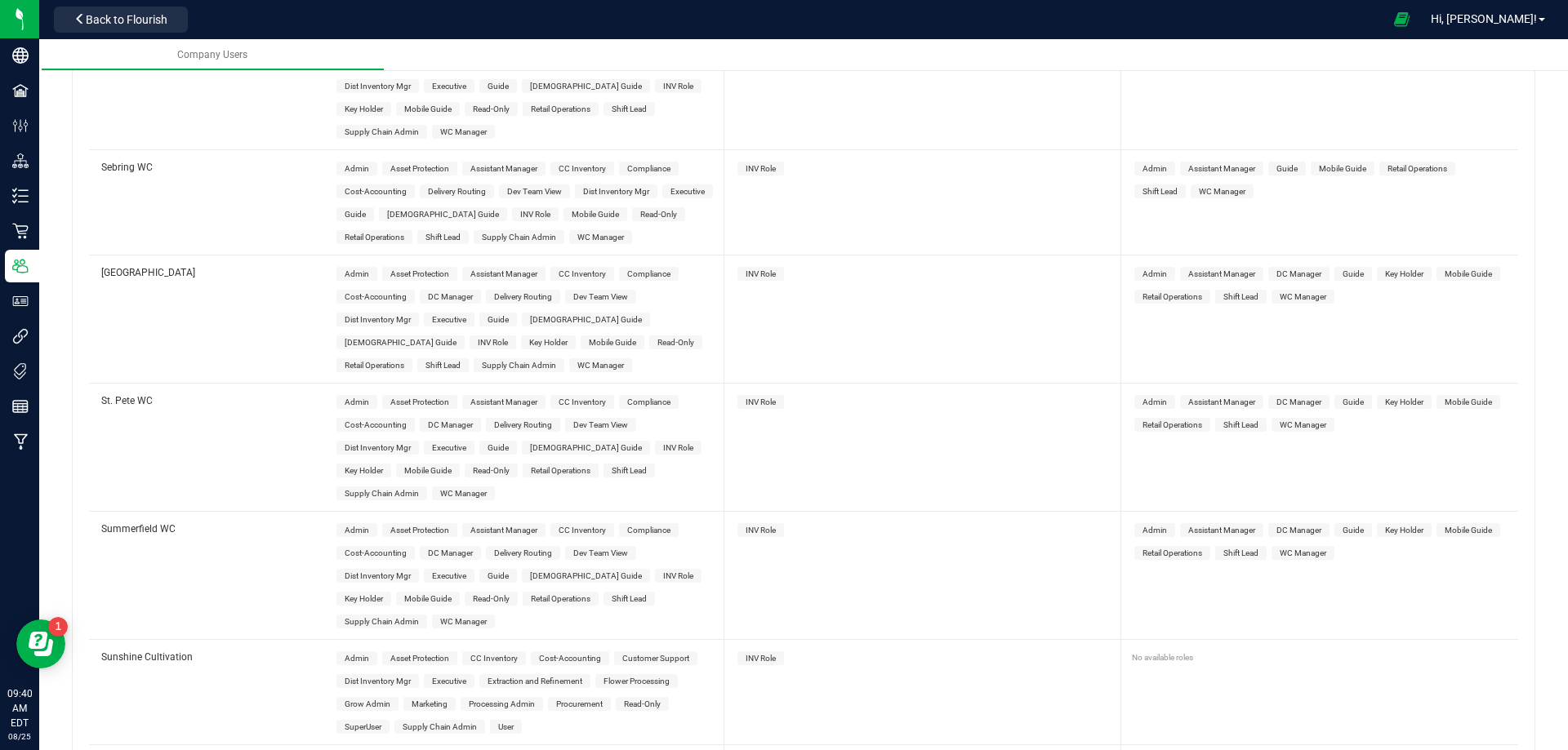
click at [495, 315] on span "Guide" at bounding box center [498, 319] width 22 height 9
drag, startPoint x: 1339, startPoint y: 230, endPoint x: 1353, endPoint y: 286, distance: 57.7
click at [1342, 270] on span "Guide" at bounding box center [1353, 274] width 22 height 9
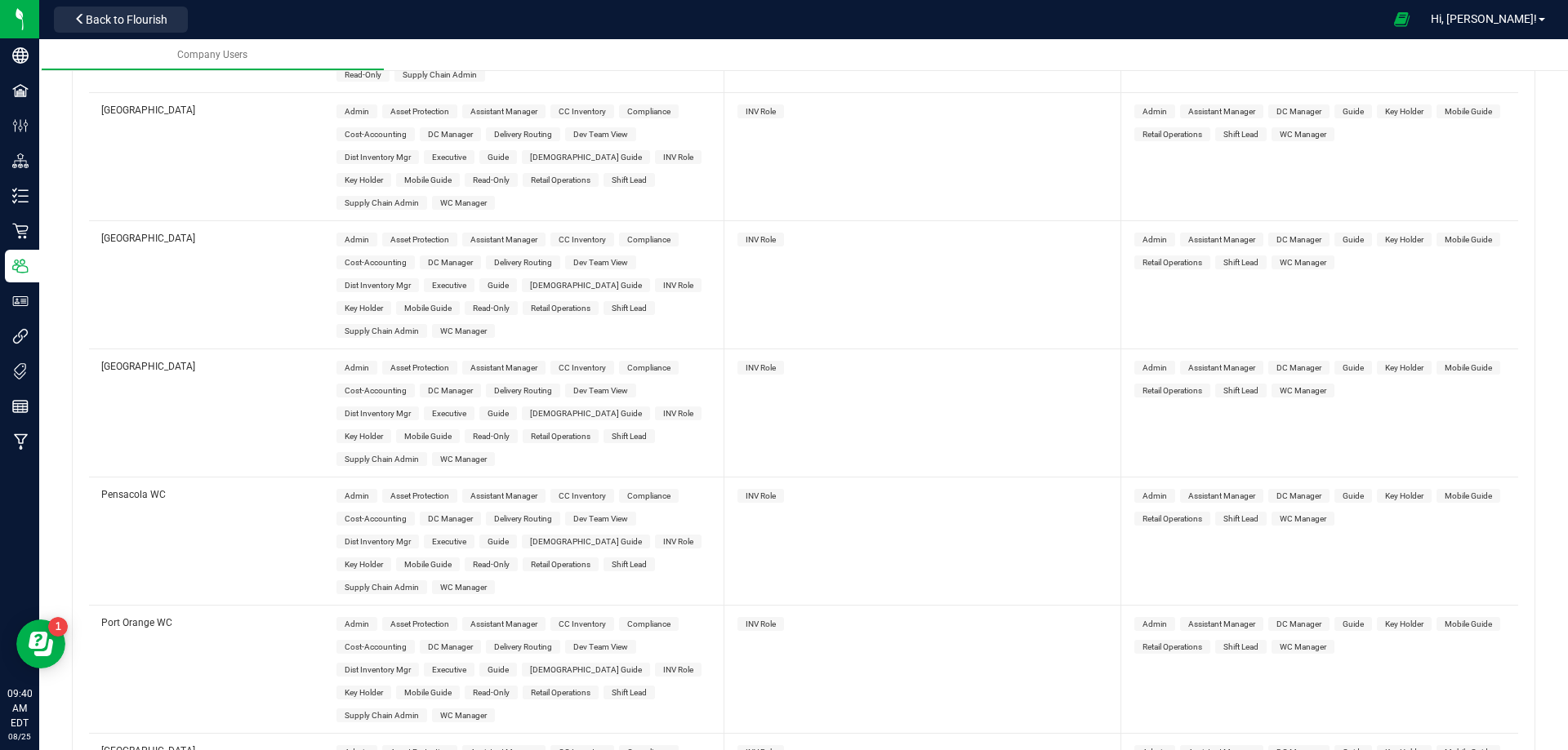
scroll to position [0, 0]
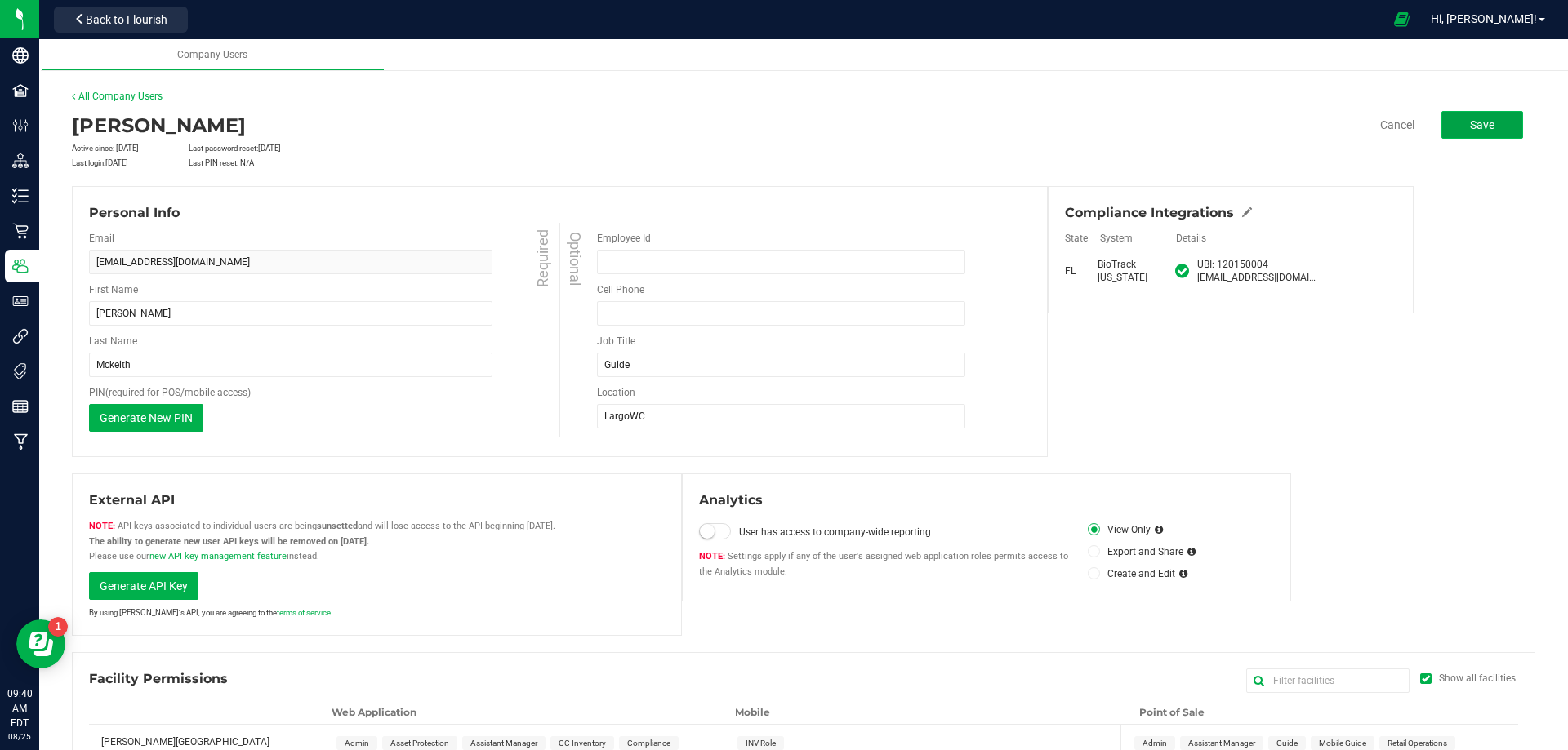
click at [1477, 138] on button "Save" at bounding box center [1482, 124] width 81 height 27
